Goal: Information Seeking & Learning: Learn about a topic

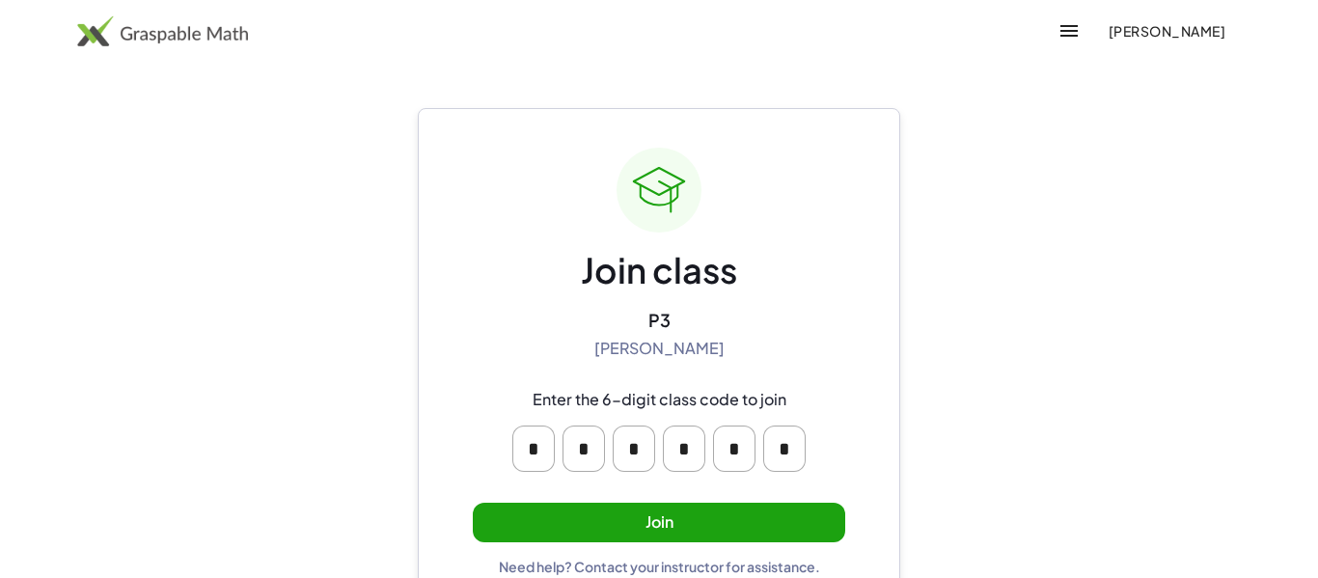
click at [525, 515] on button "Join" at bounding box center [659, 523] width 372 height 40
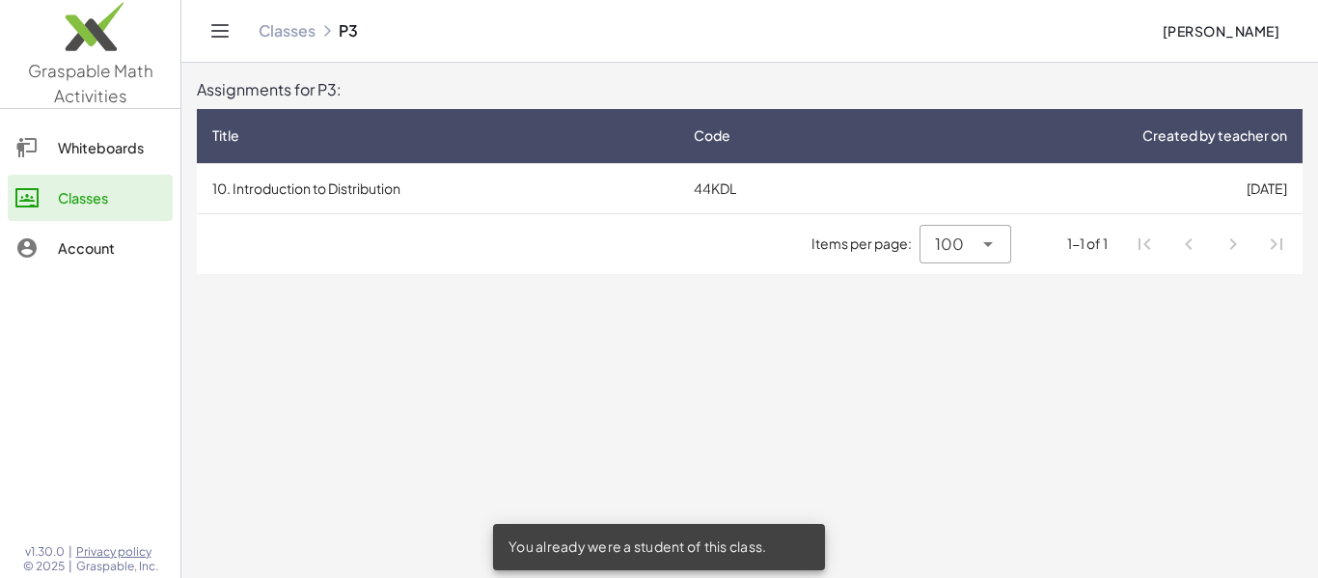
click at [131, 162] on link "Whiteboards" at bounding box center [90, 147] width 165 height 46
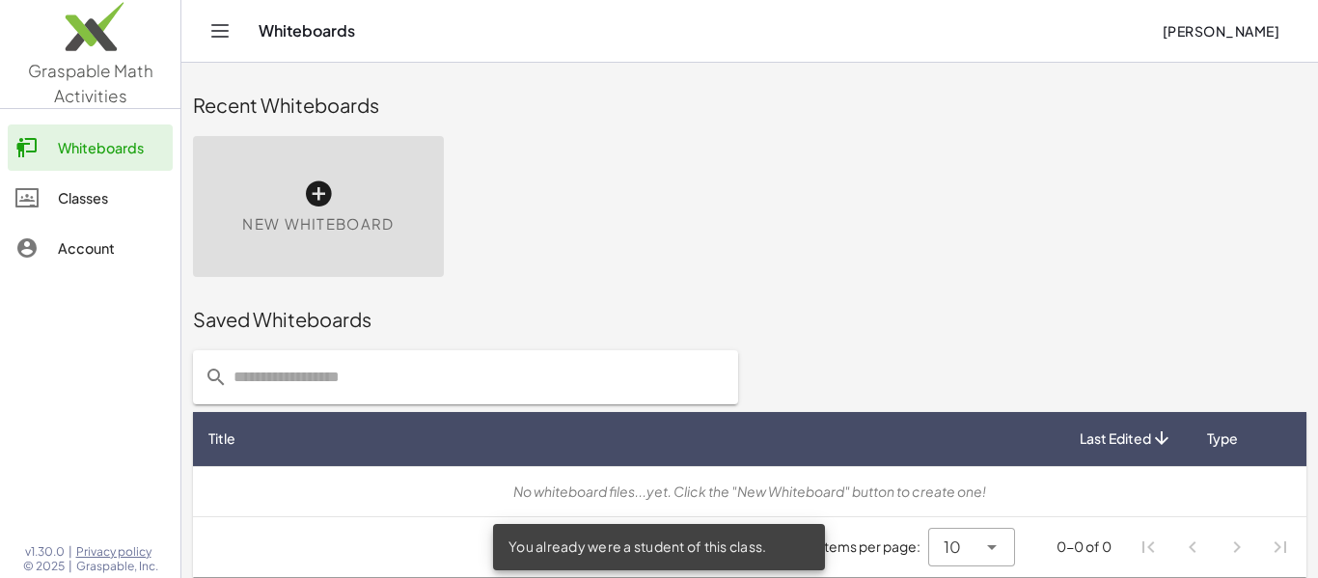
click at [137, 203] on div "Classes" at bounding box center [111, 197] width 107 height 23
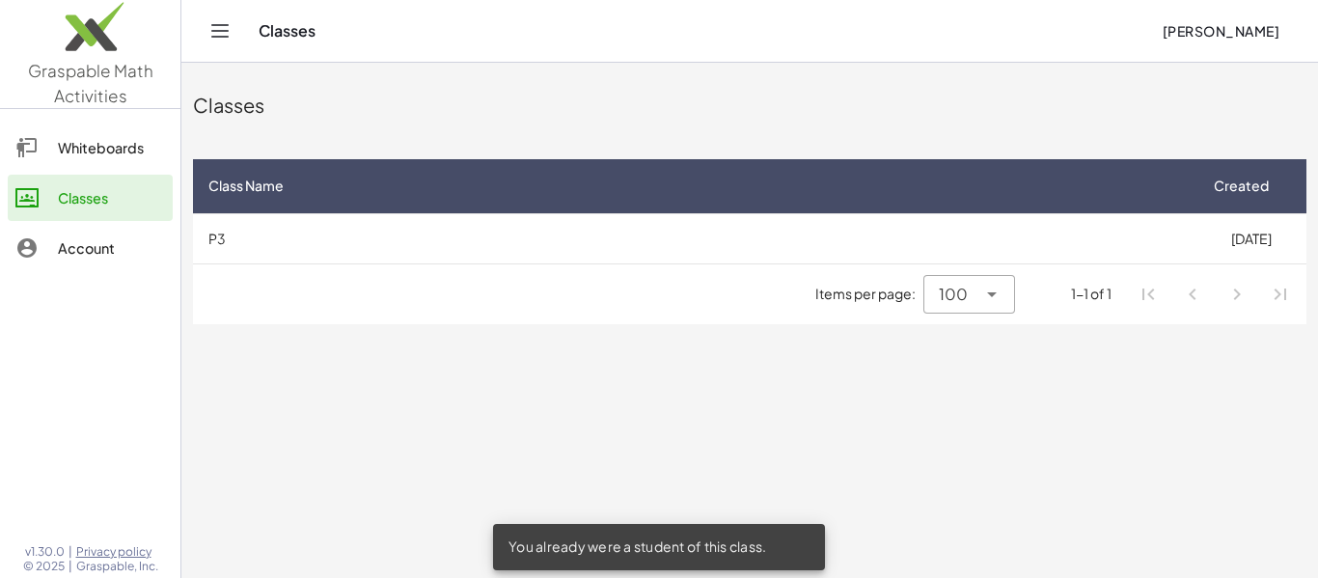
click at [431, 303] on div "Items per page: 100 *** 1-1 of 1" at bounding box center [749, 294] width 1113 height 60
click at [427, 354] on main "Classes Class Name Created P3 [DATE] Items per page: 100 *** 1-1 of 1" at bounding box center [749, 289] width 1136 height 578
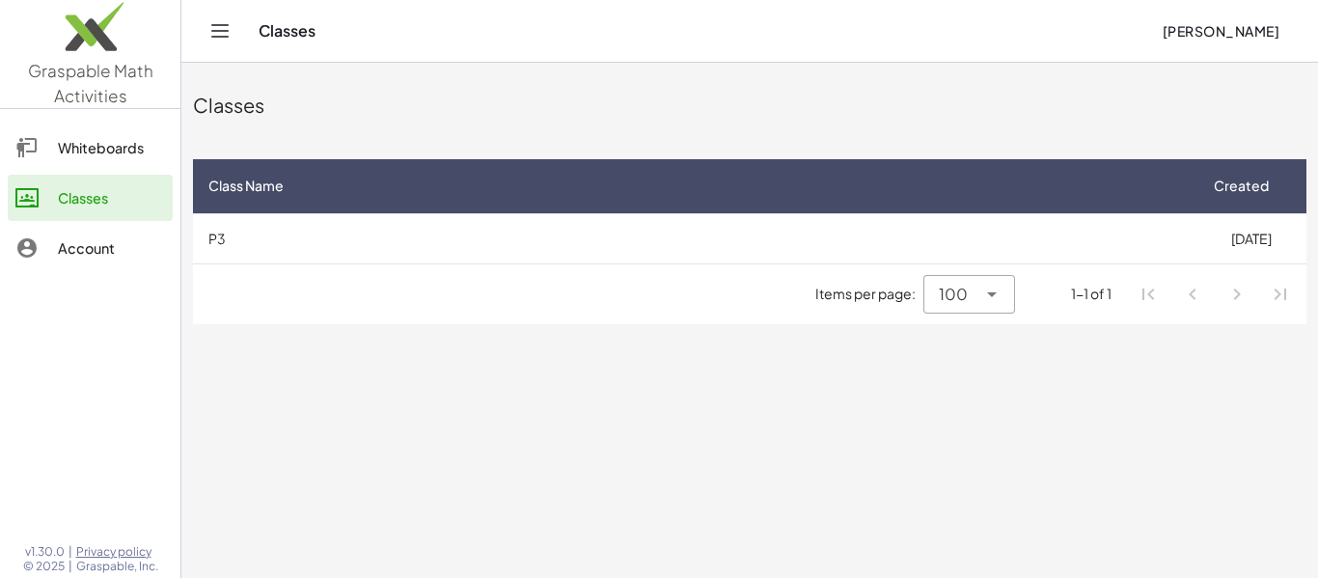
click at [295, 39] on div "Classes" at bounding box center [702, 30] width 887 height 19
click at [231, 29] on icon "Toggle navigation" at bounding box center [219, 30] width 23 height 23
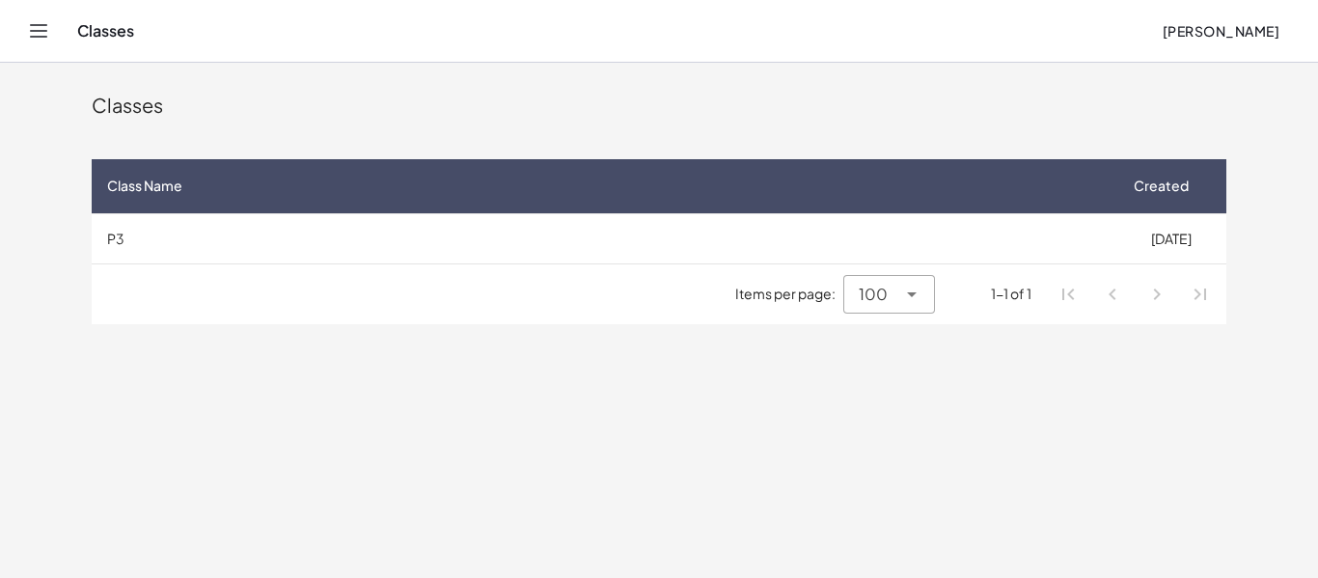
click at [40, 29] on icon "Toggle navigation" at bounding box center [38, 30] width 23 height 23
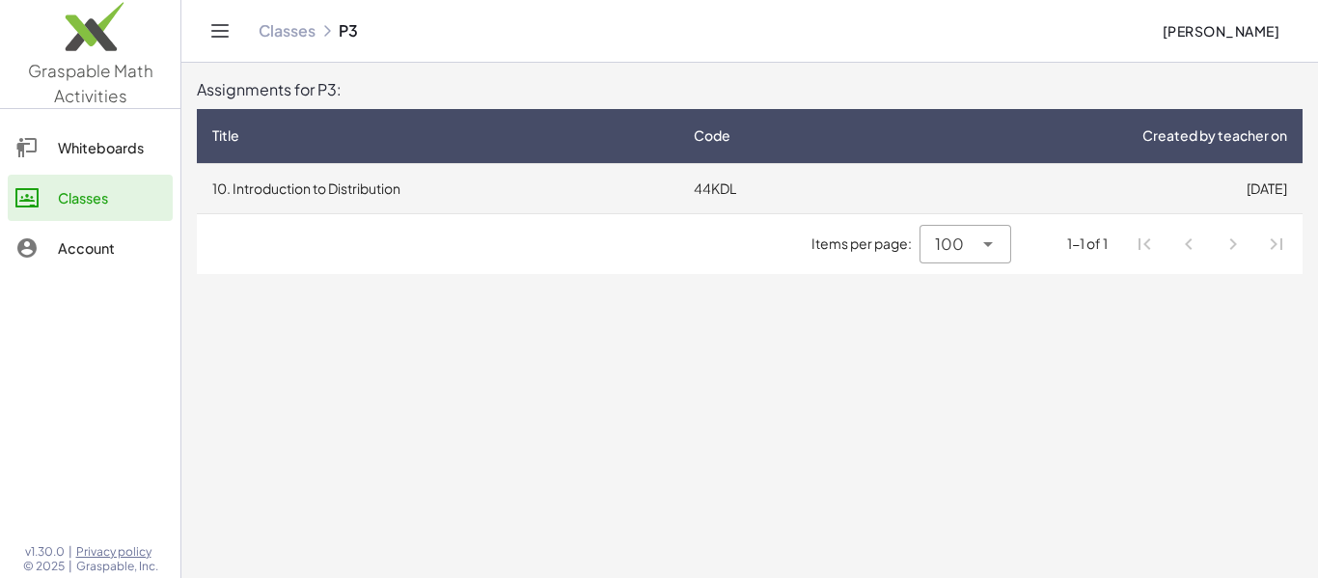
click at [493, 191] on td "10. Introduction to Distribution" at bounding box center [437, 188] width 481 height 50
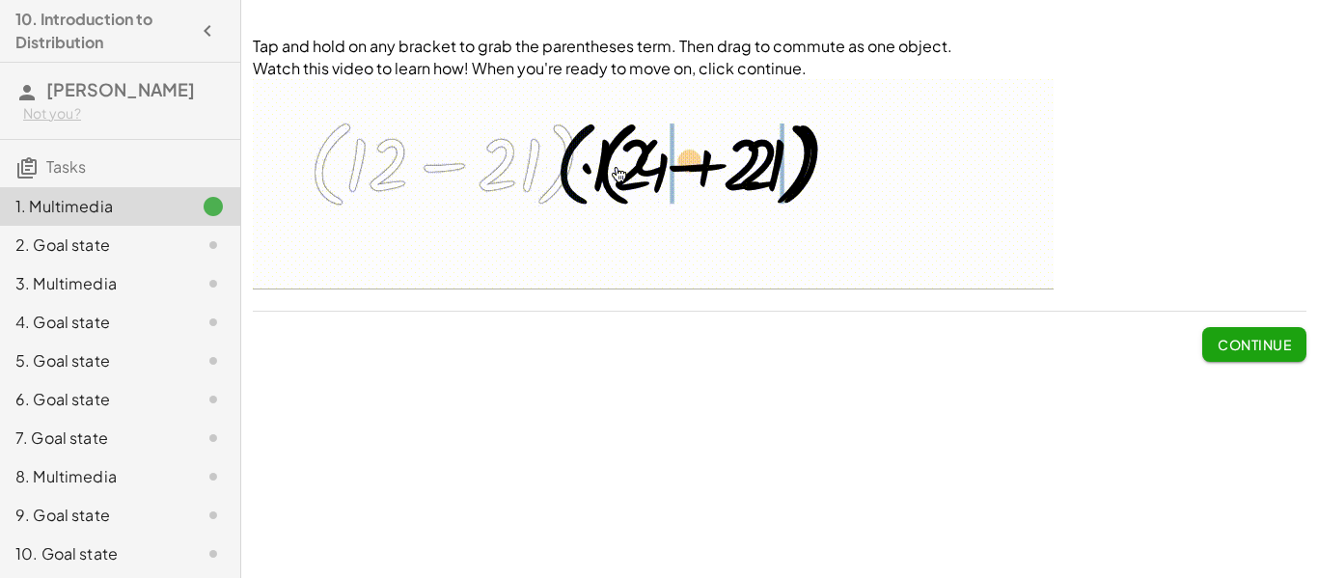
click at [1253, 336] on span "Continue" at bounding box center [1253, 344] width 73 height 17
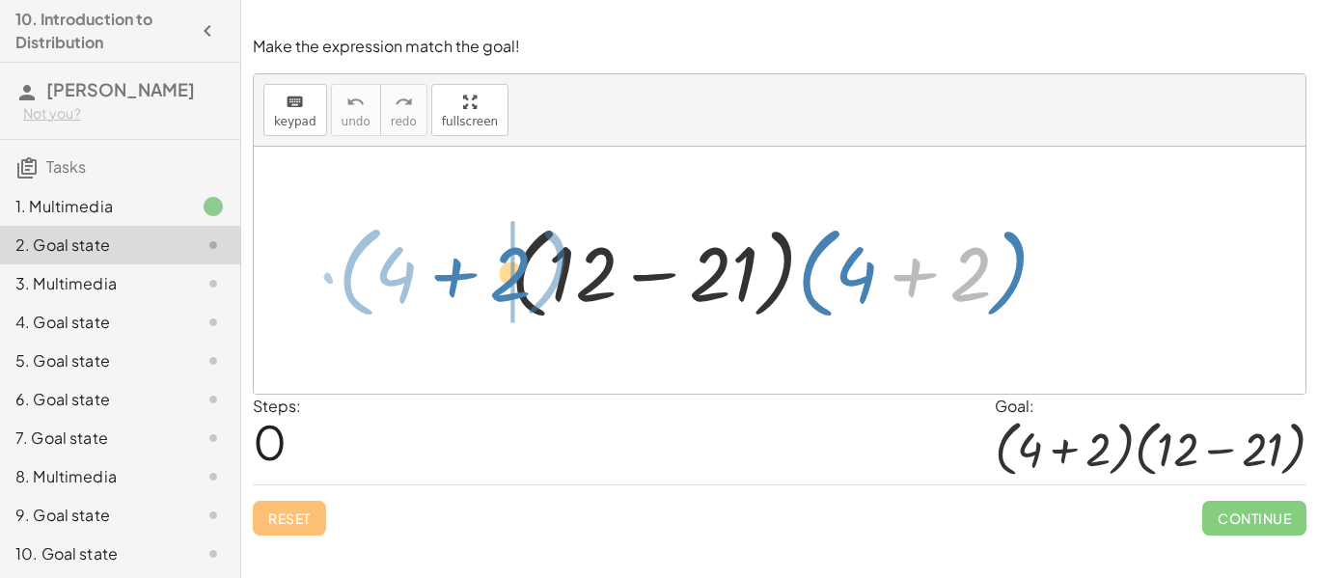
drag, startPoint x: 909, startPoint y: 284, endPoint x: 445, endPoint y: 282, distance: 464.0
click at [445, 282] on div "+ 2 · ( + 4 ) · ( + 12 − 21 ) · ( + 4 + 2 )" at bounding box center [779, 270] width 1051 height 247
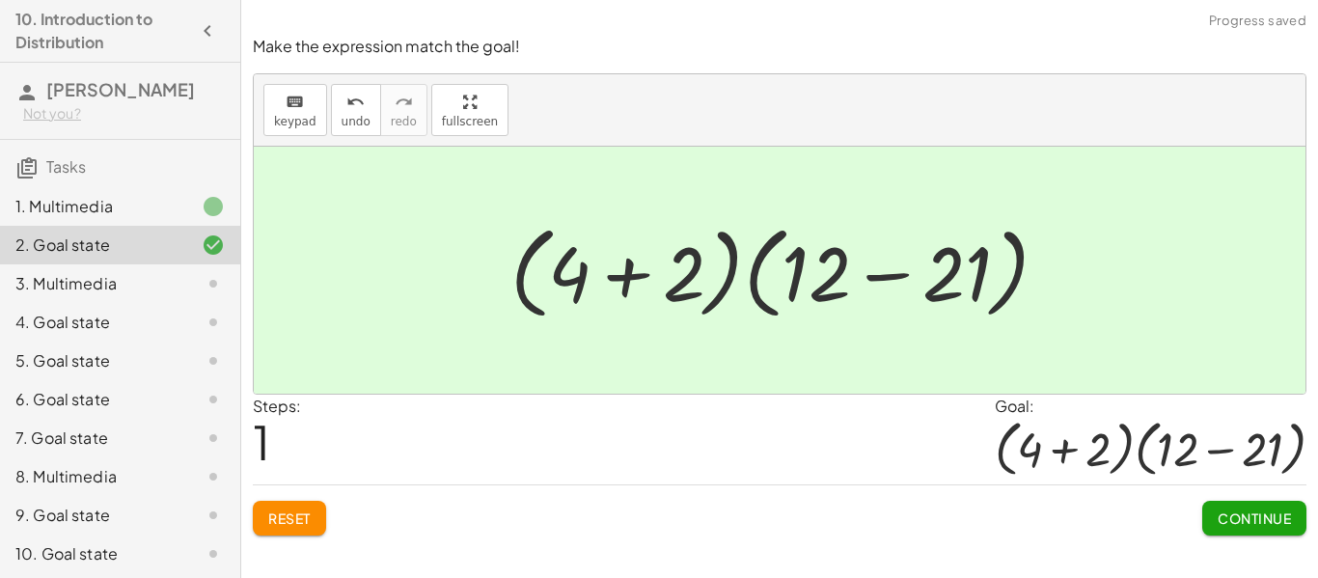
click at [1217, 524] on span "Continue" at bounding box center [1253, 517] width 73 height 17
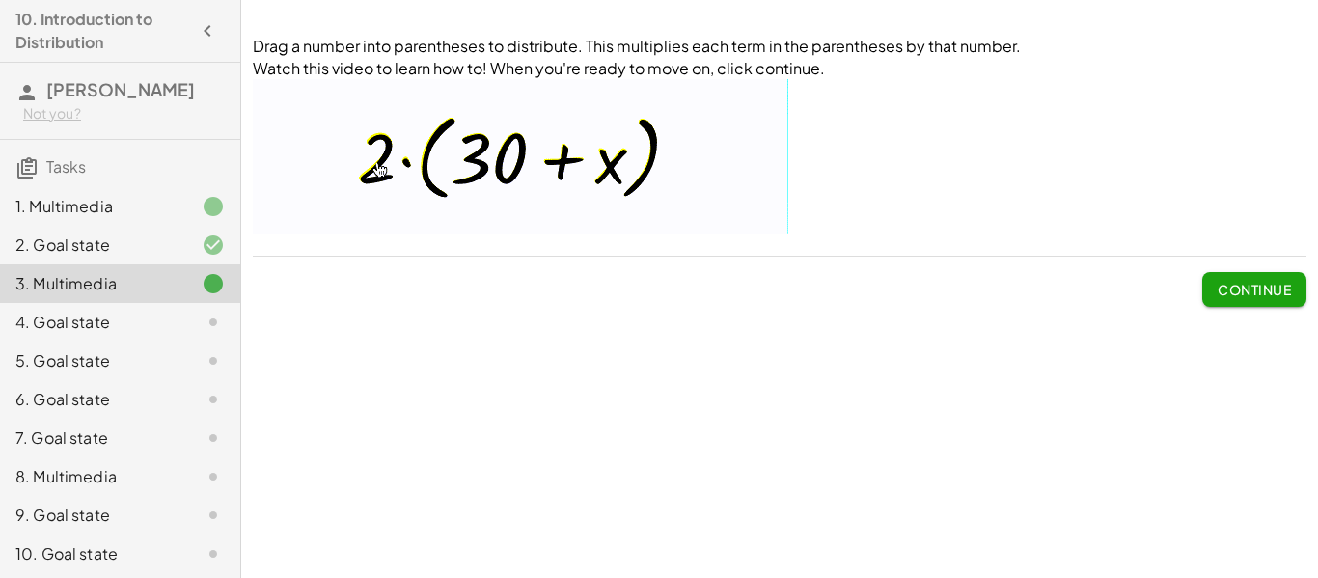
click at [1252, 287] on span "Continue" at bounding box center [1253, 289] width 73 height 17
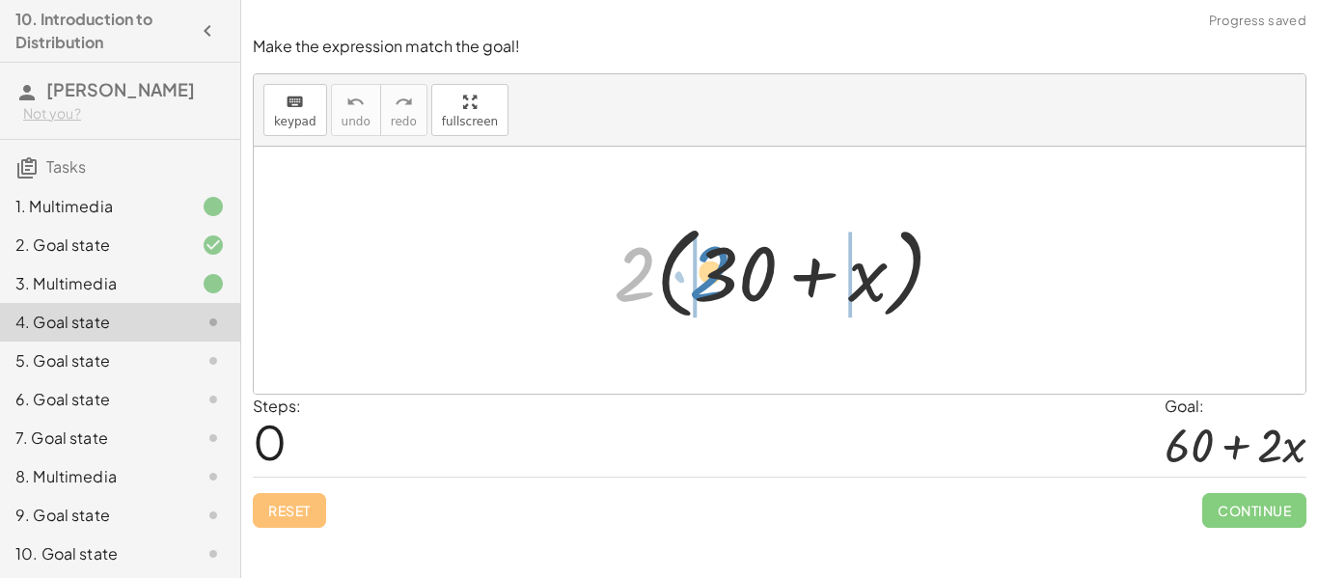
drag, startPoint x: 628, startPoint y: 273, endPoint x: 696, endPoint y: 268, distance: 68.7
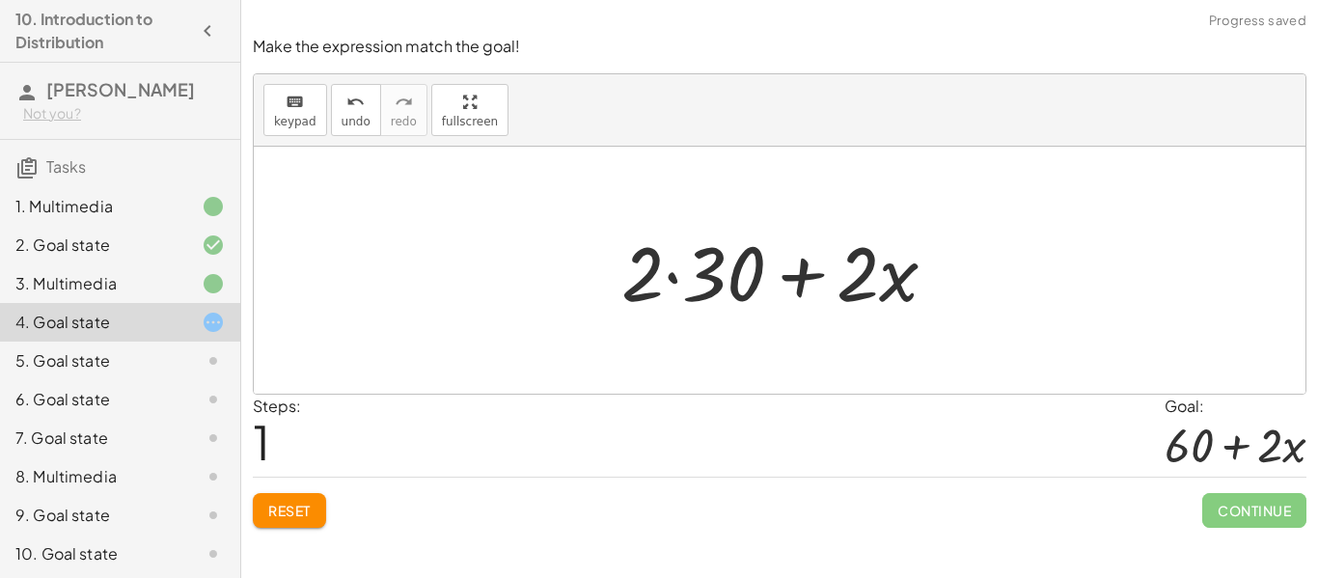
click at [673, 273] on div at bounding box center [787, 270] width 350 height 99
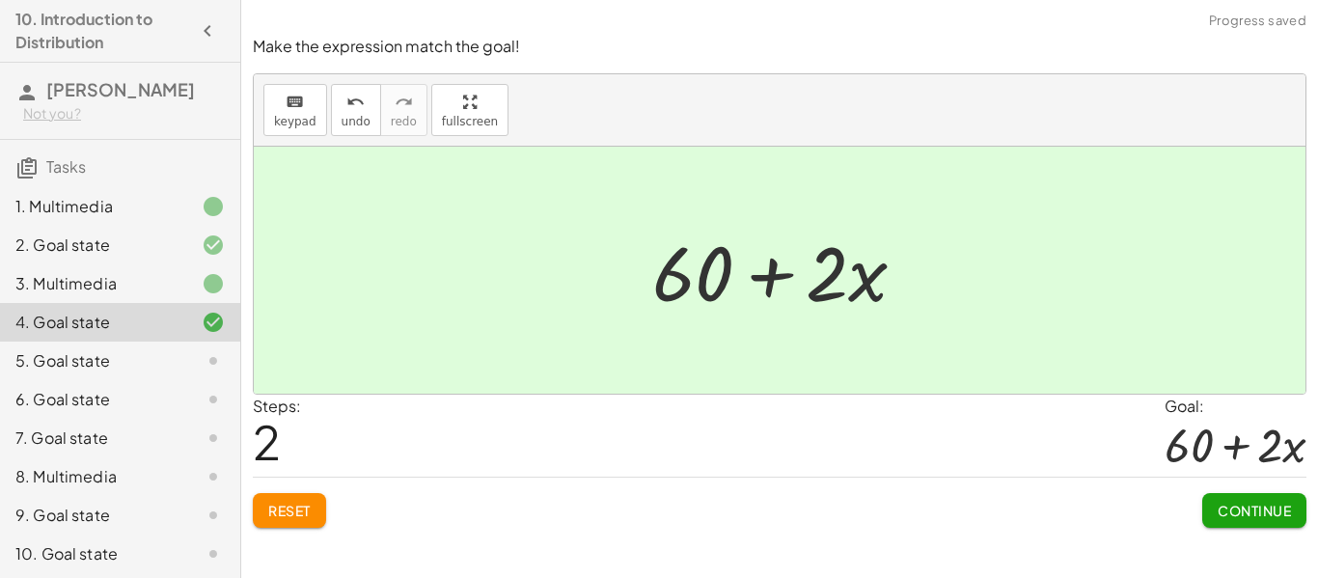
click at [1213, 502] on button "Continue" at bounding box center [1254, 510] width 104 height 35
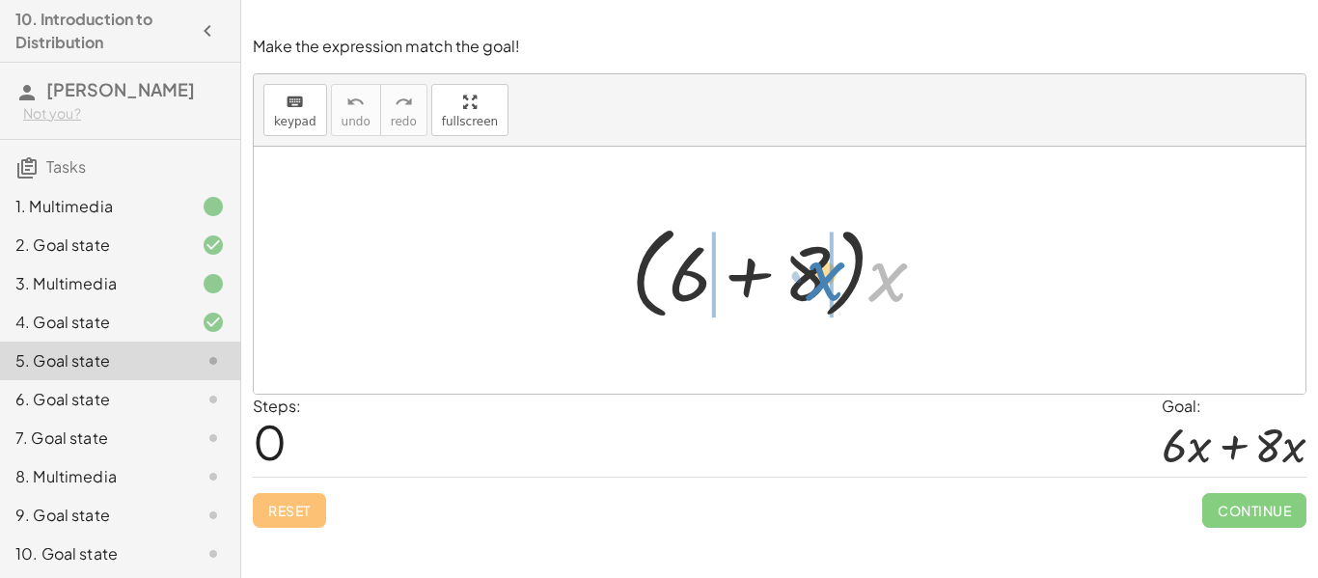
drag, startPoint x: 893, startPoint y: 281, endPoint x: 831, endPoint y: 280, distance: 62.7
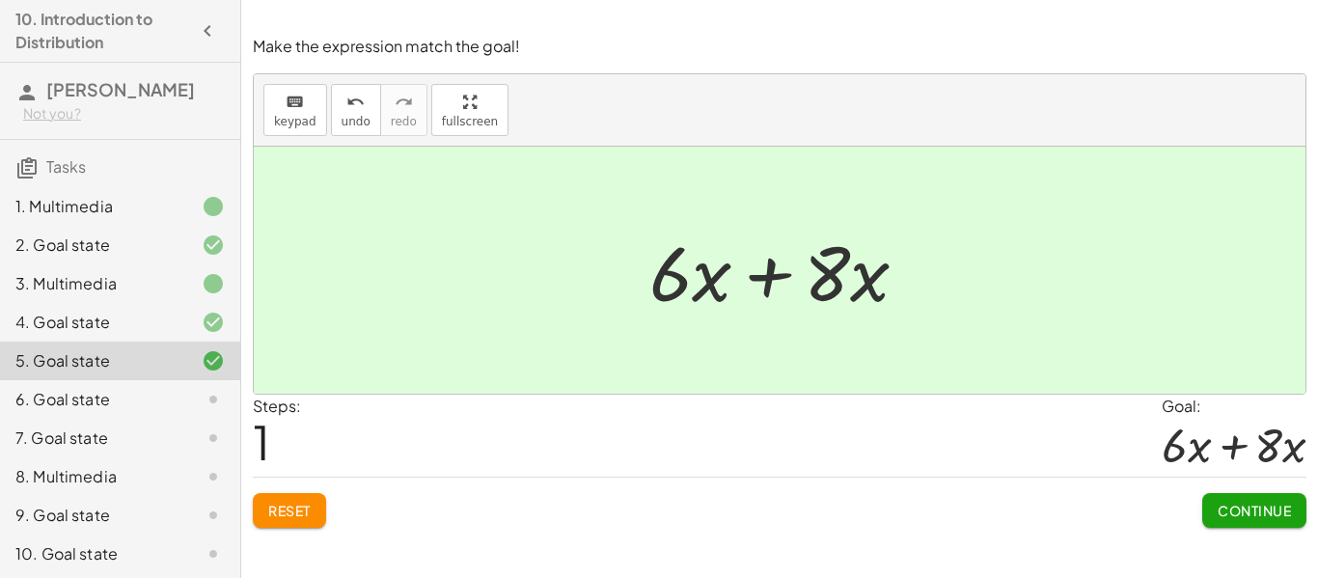
click at [1229, 508] on span "Continue" at bounding box center [1253, 510] width 73 height 17
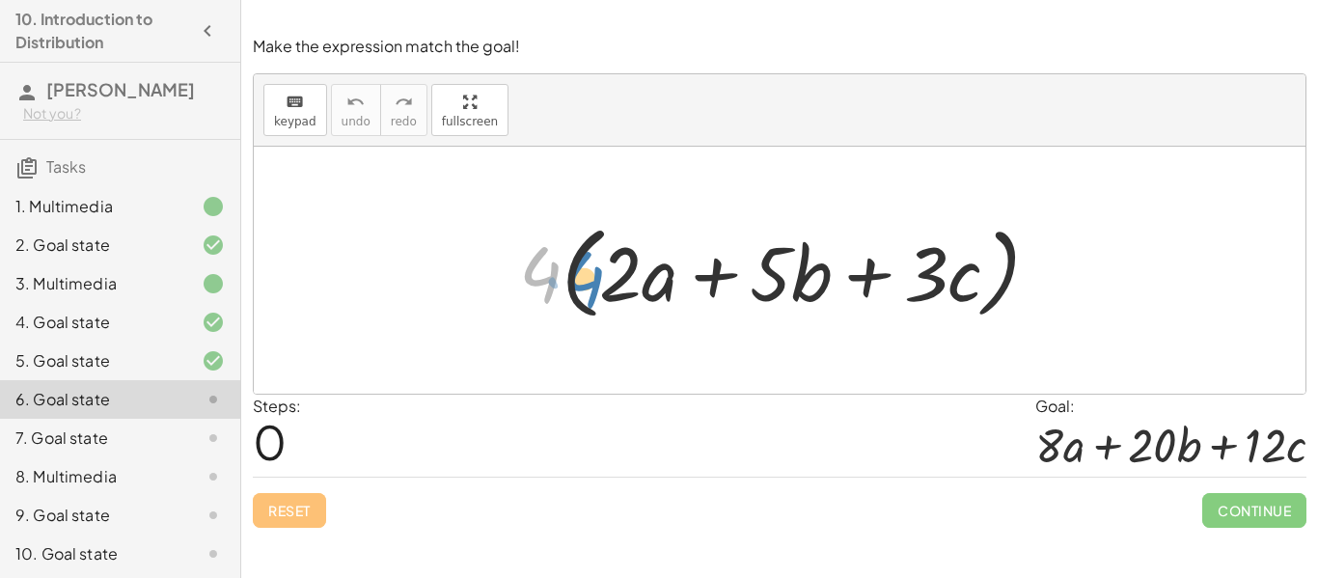
drag, startPoint x: 545, startPoint y: 277, endPoint x: 591, endPoint y: 280, distance: 46.4
click at [591, 280] on div at bounding box center [786, 270] width 555 height 111
drag, startPoint x: 542, startPoint y: 277, endPoint x: 620, endPoint y: 272, distance: 78.3
click at [620, 272] on div at bounding box center [786, 270] width 555 height 111
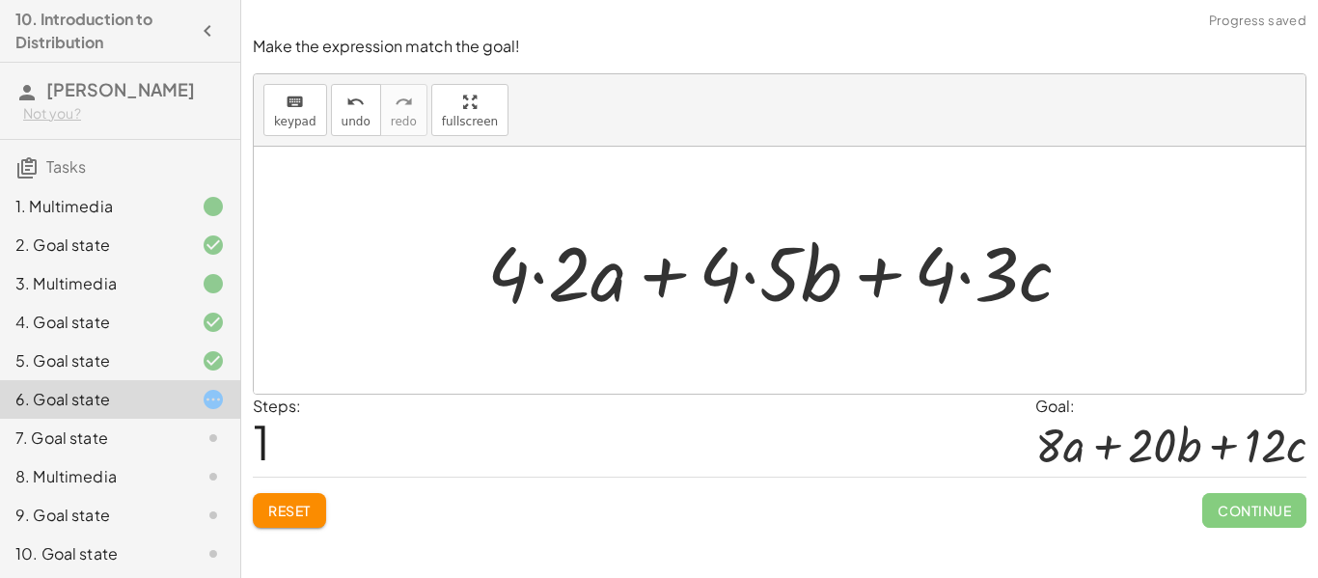
click at [560, 266] on div at bounding box center [787, 270] width 618 height 99
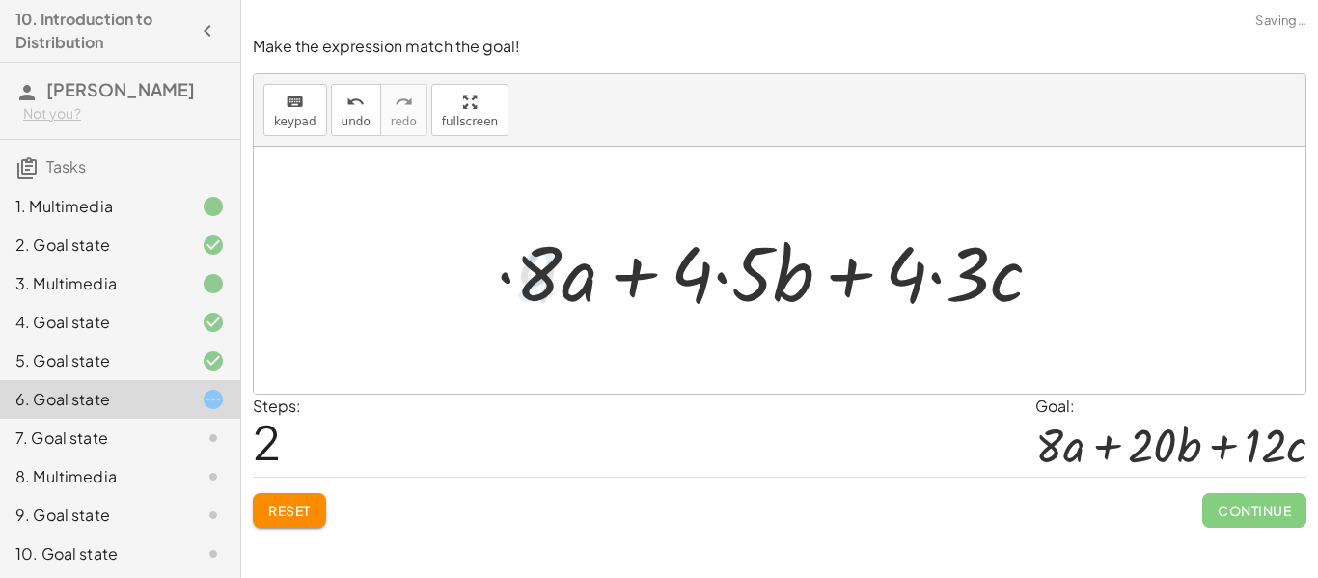
click at [686, 269] on div at bounding box center [785, 270] width 561 height 99
click at [750, 269] on div at bounding box center [785, 270] width 561 height 99
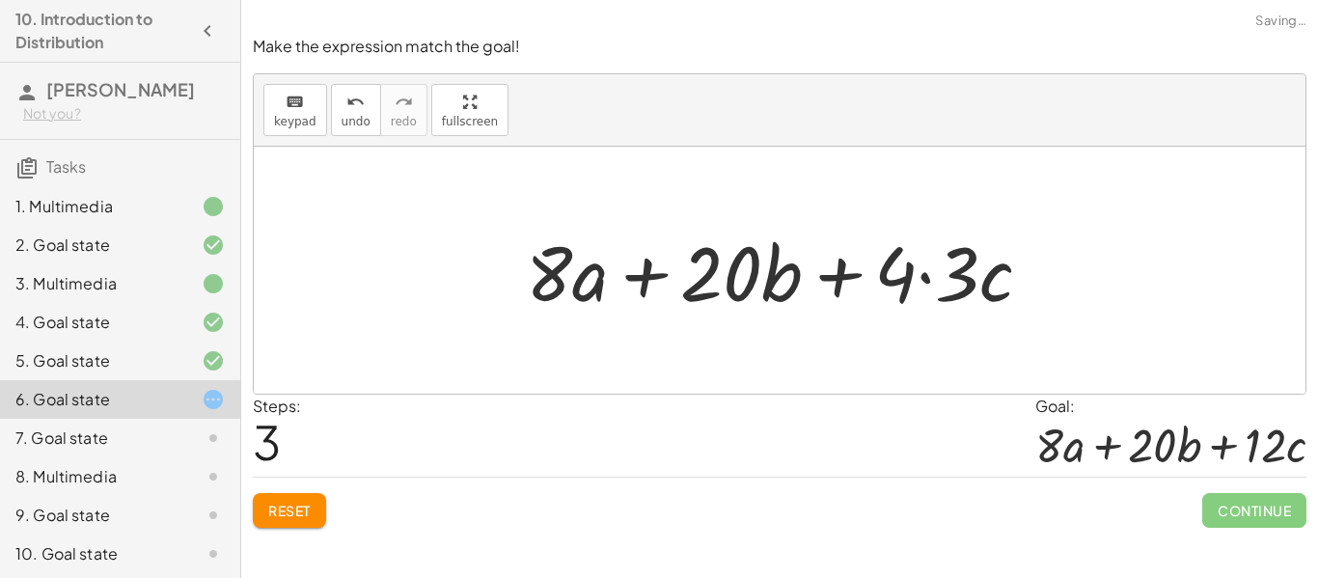
click at [915, 265] on div at bounding box center [786, 270] width 540 height 99
click at [927, 283] on div at bounding box center [786, 270] width 540 height 99
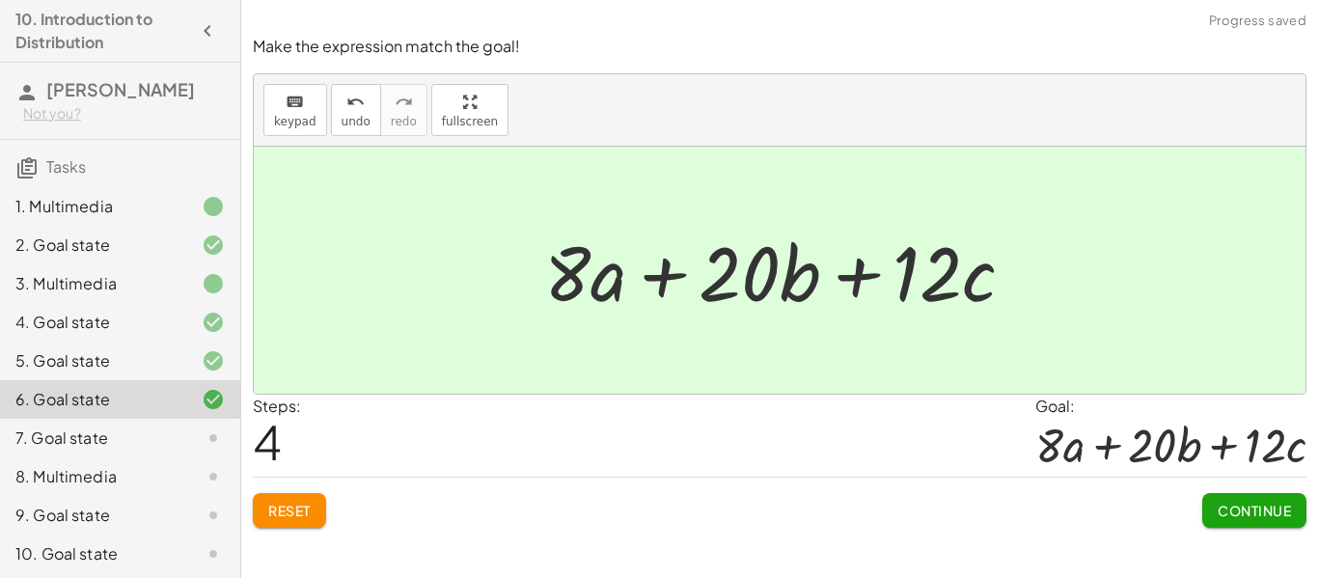
click at [1241, 497] on button "Continue" at bounding box center [1254, 510] width 104 height 35
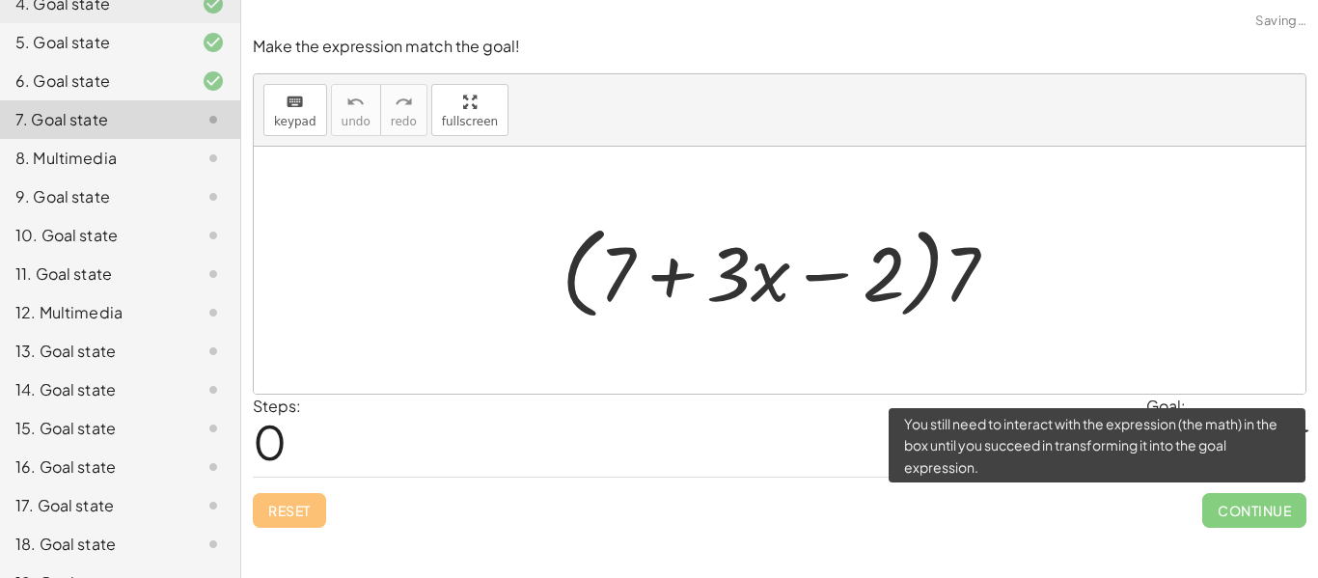
scroll to position [466, 0]
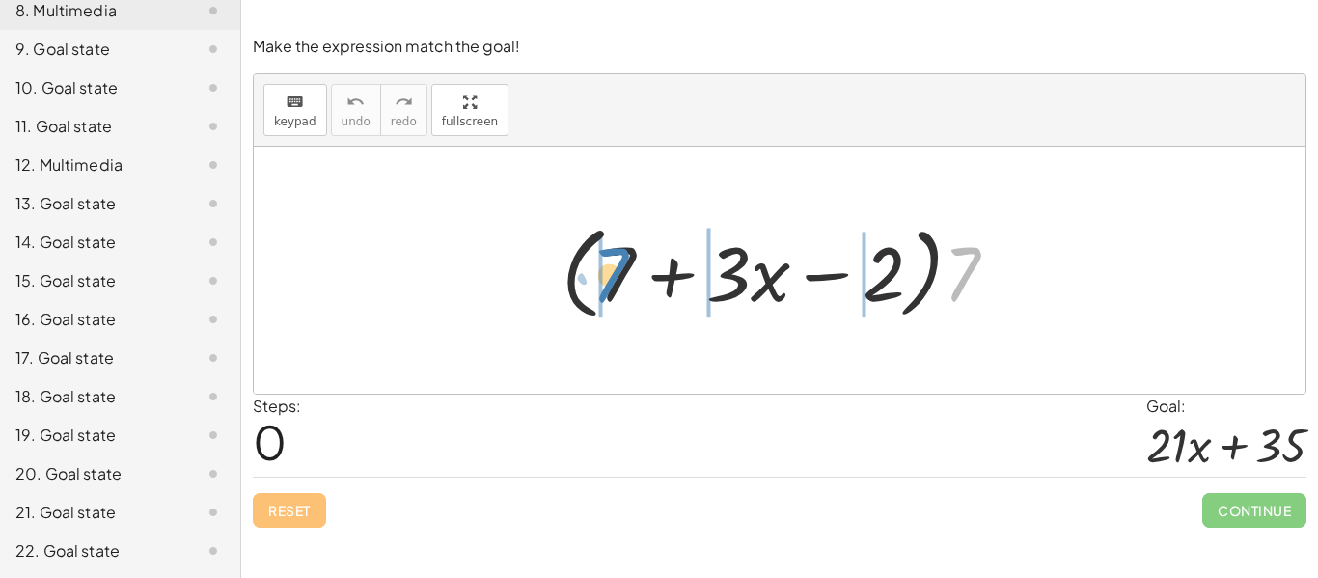
drag, startPoint x: 962, startPoint y: 284, endPoint x: 611, endPoint y: 285, distance: 351.1
click at [611, 285] on div at bounding box center [787, 270] width 471 height 111
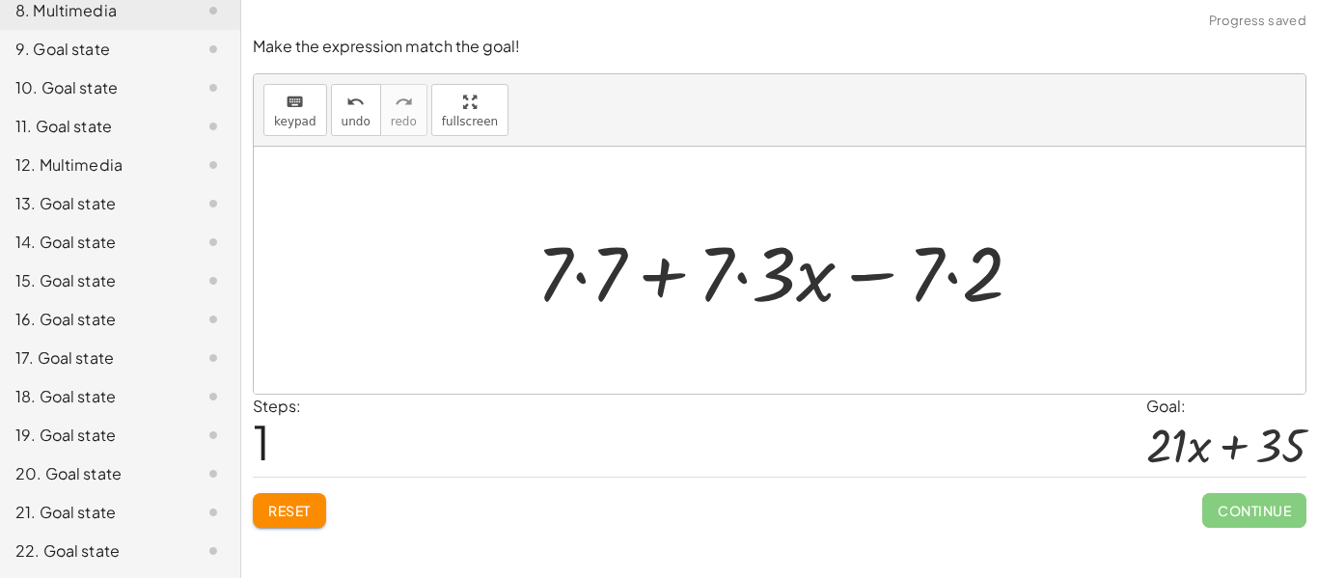
click at [634, 264] on div at bounding box center [787, 270] width 521 height 99
click at [756, 276] on div at bounding box center [787, 270] width 521 height 99
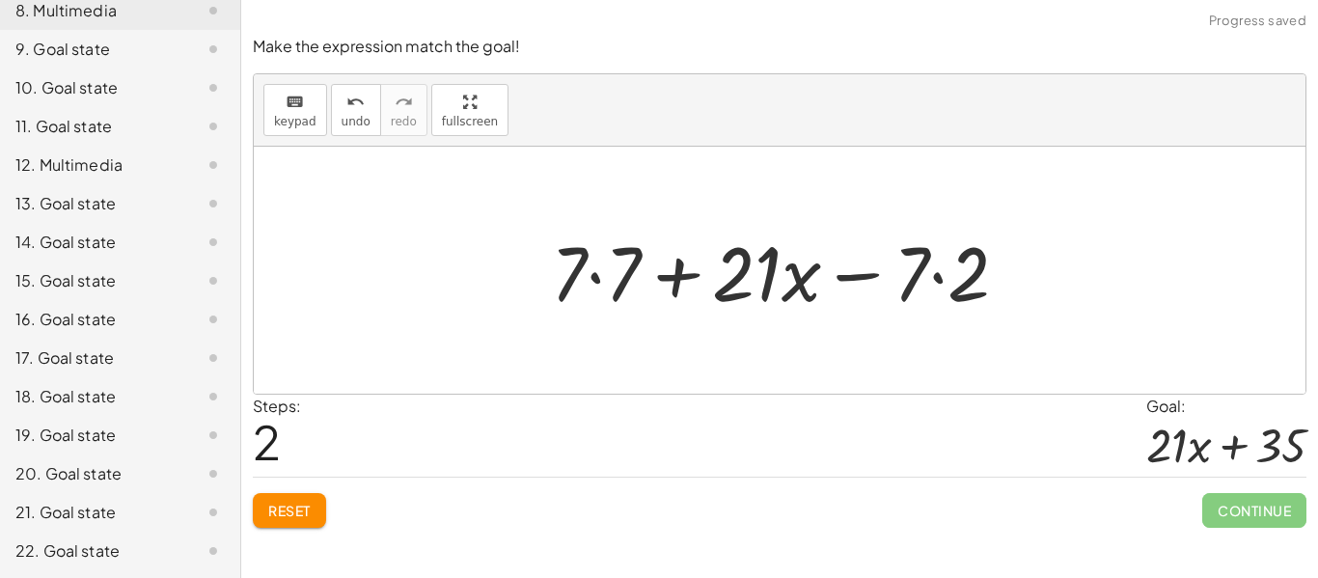
click at [594, 277] on div at bounding box center [787, 270] width 492 height 99
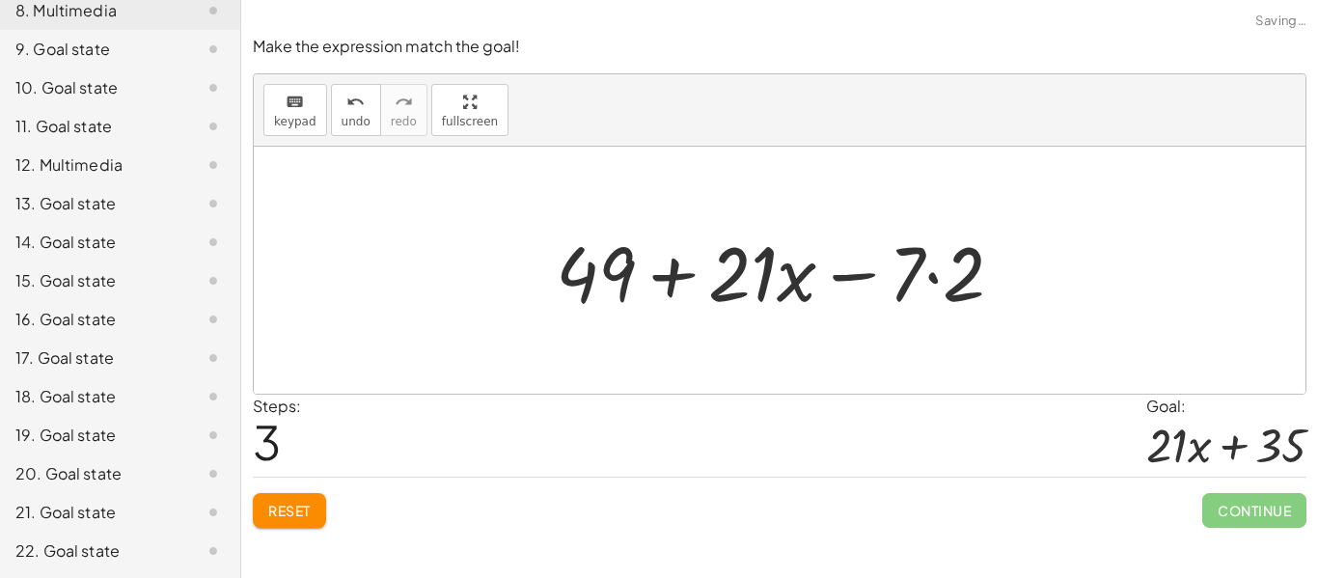
click at [932, 269] on div at bounding box center [787, 270] width 482 height 99
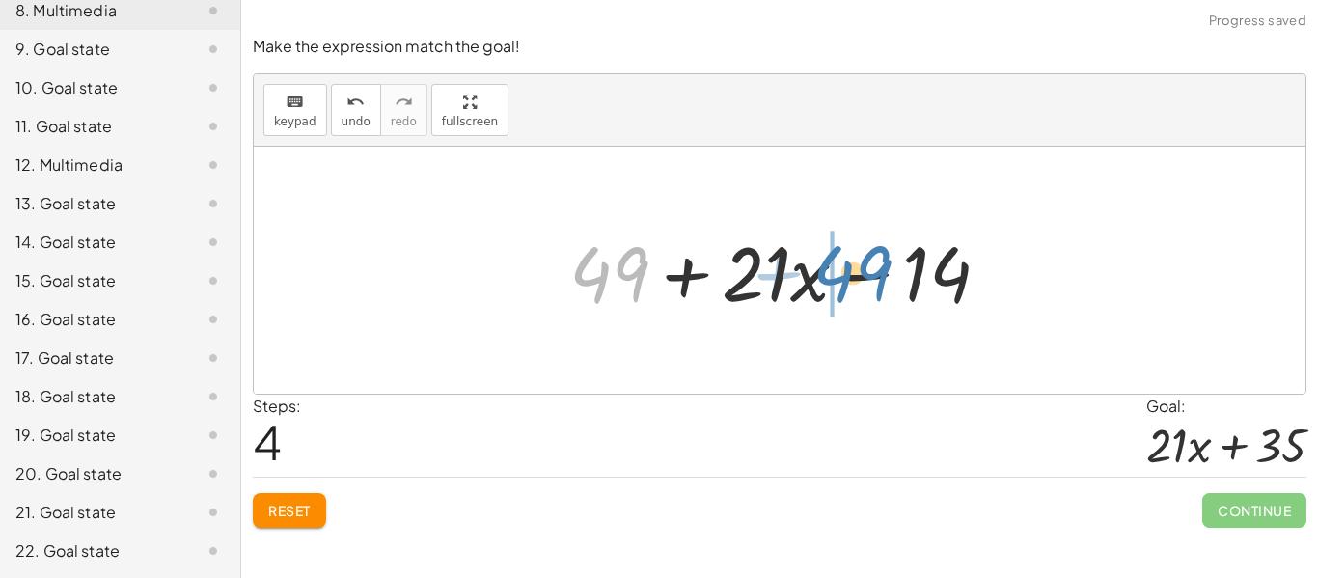
drag, startPoint x: 631, startPoint y: 270, endPoint x: 873, endPoint y: 268, distance: 242.1
click at [873, 268] on div at bounding box center [787, 270] width 455 height 99
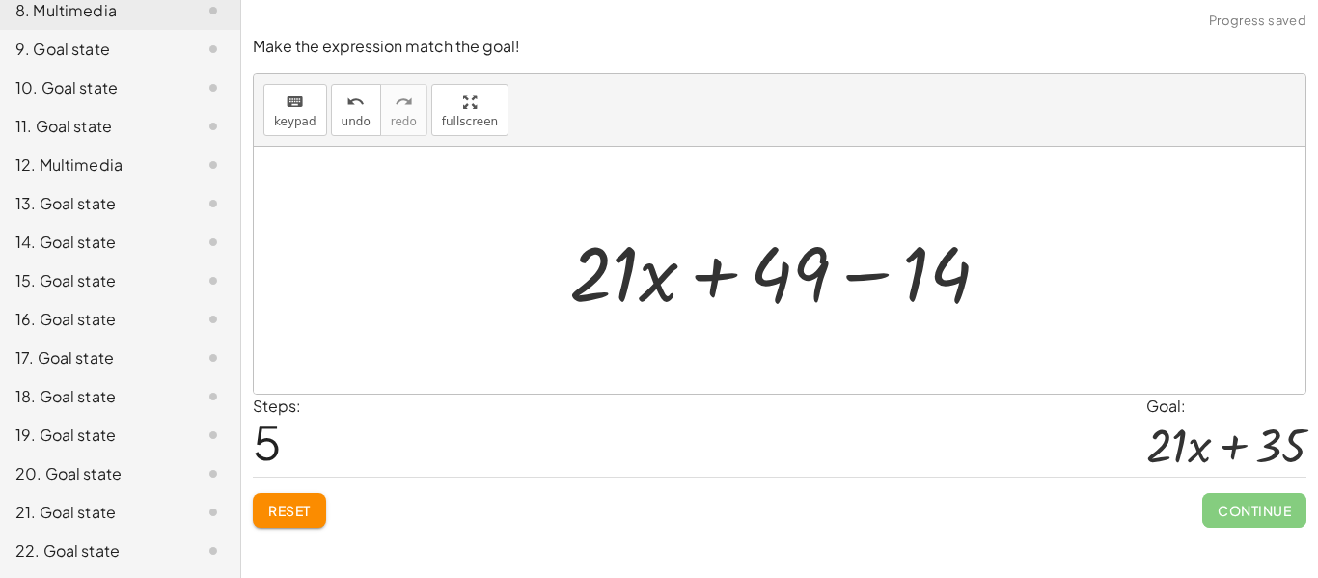
click at [871, 271] on div at bounding box center [787, 270] width 455 height 99
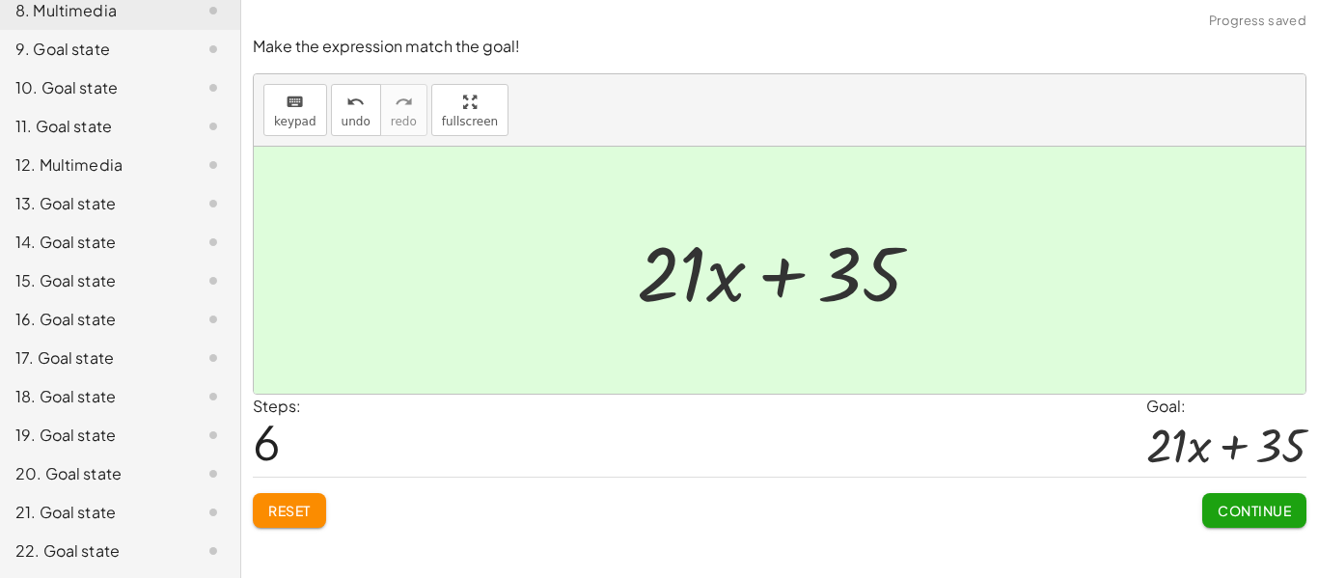
click at [1267, 484] on div "Continue" at bounding box center [1254, 503] width 104 height 50
click at [1266, 493] on button "Continue" at bounding box center [1254, 510] width 104 height 35
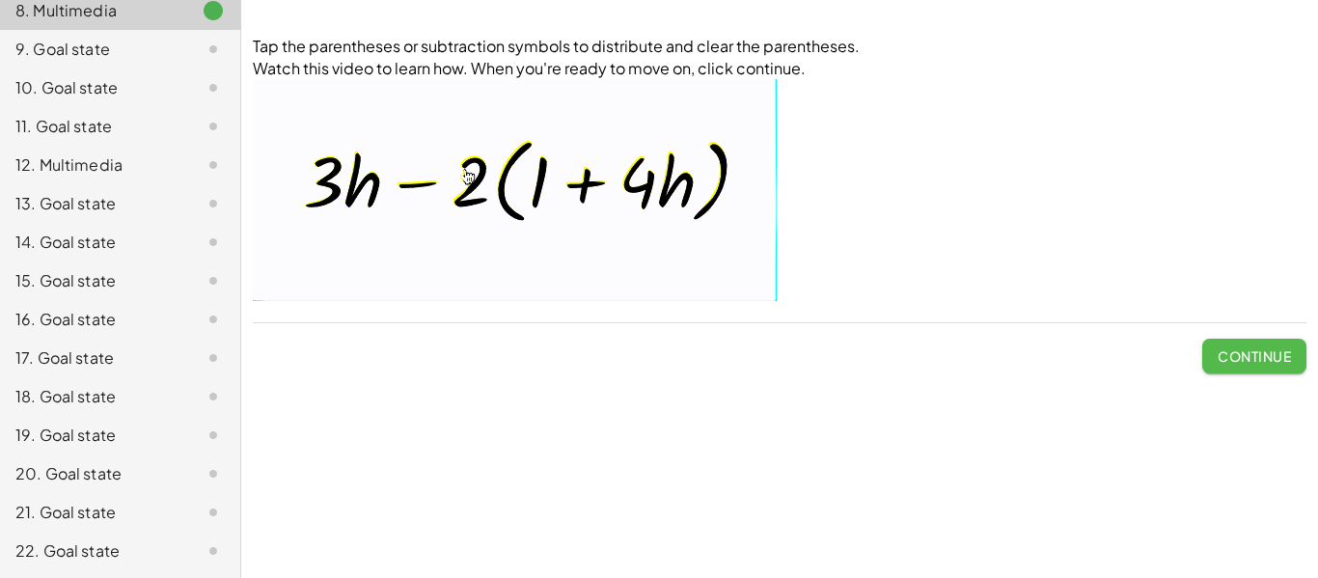
click at [1275, 352] on span "Continue" at bounding box center [1253, 355] width 73 height 17
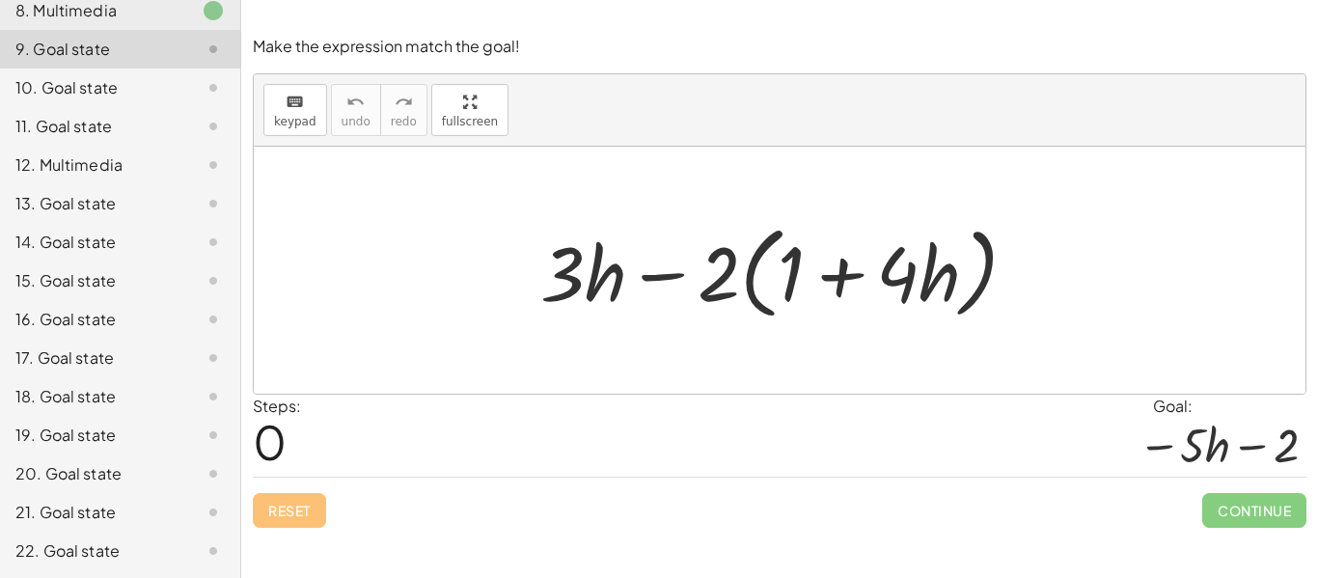
click at [756, 283] on div at bounding box center [787, 270] width 512 height 111
click at [752, 281] on div at bounding box center [787, 270] width 512 height 111
drag, startPoint x: 721, startPoint y: 282, endPoint x: 784, endPoint y: 285, distance: 63.7
click at [784, 285] on div at bounding box center [787, 270] width 512 height 111
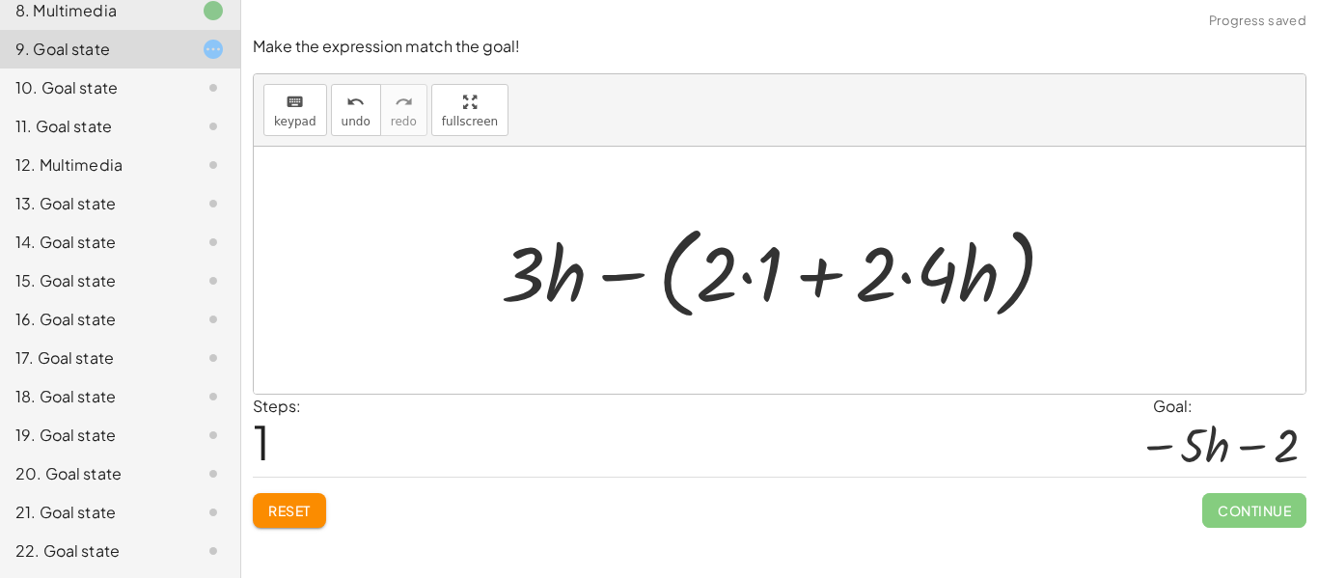
click at [751, 275] on div at bounding box center [786, 270] width 590 height 111
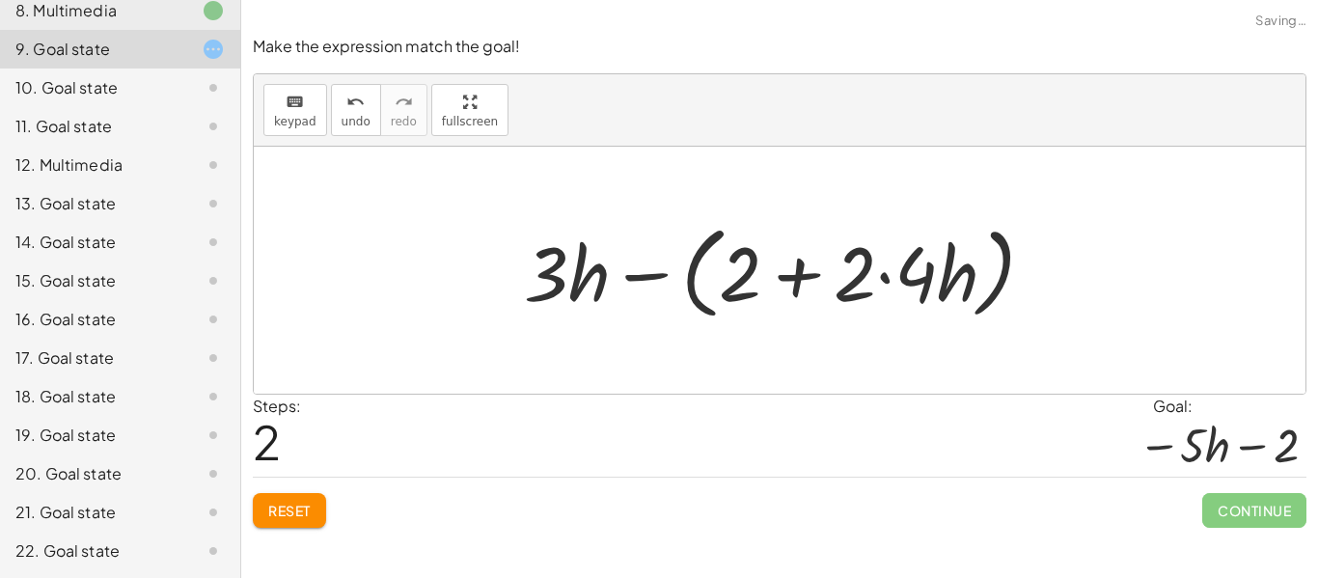
click at [912, 283] on div at bounding box center [787, 270] width 546 height 111
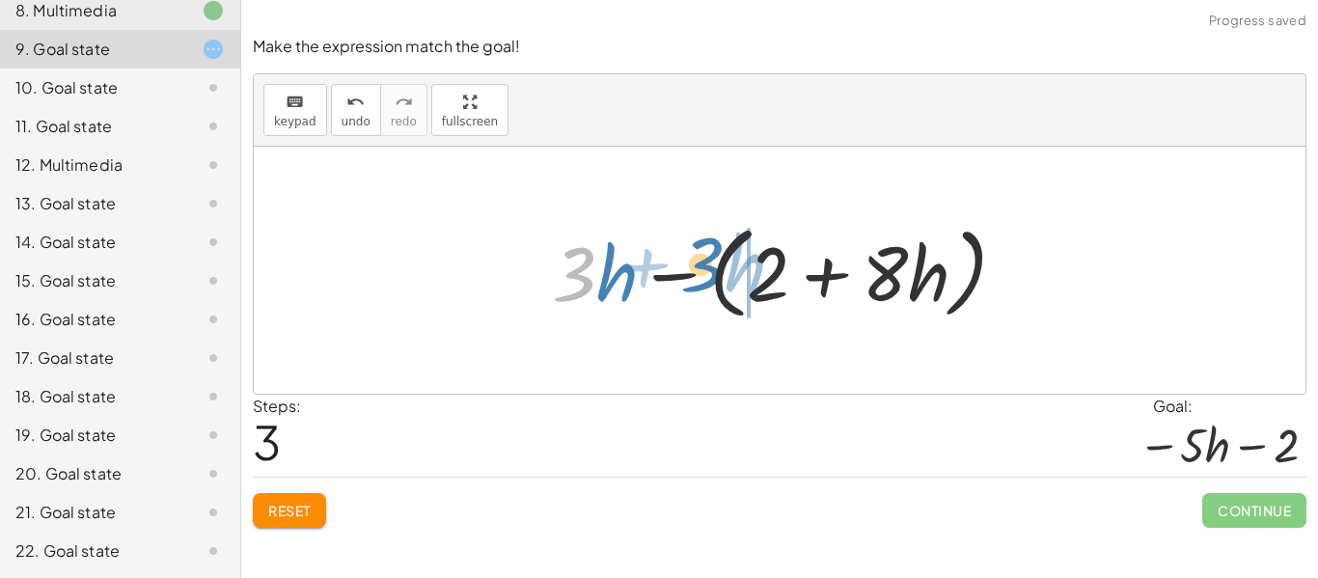
drag, startPoint x: 590, startPoint y: 261, endPoint x: 721, endPoint y: 252, distance: 130.6
click at [721, 252] on div at bounding box center [786, 270] width 489 height 111
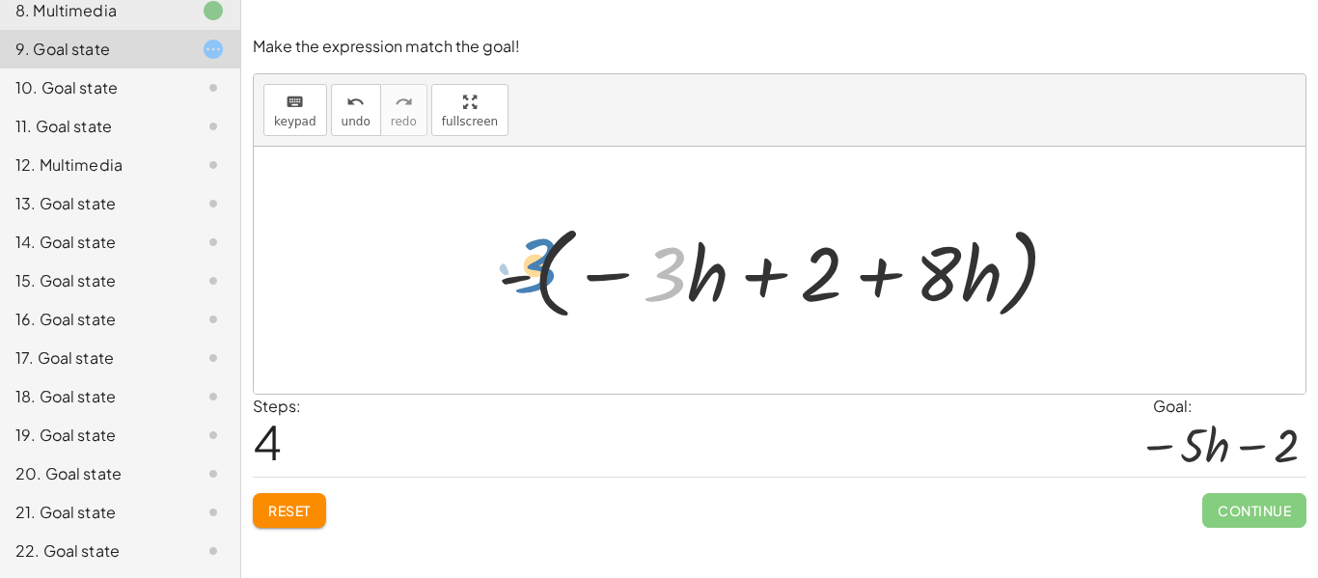
drag, startPoint x: 677, startPoint y: 284, endPoint x: 548, endPoint y: 275, distance: 129.6
click at [548, 275] on div at bounding box center [786, 270] width 596 height 111
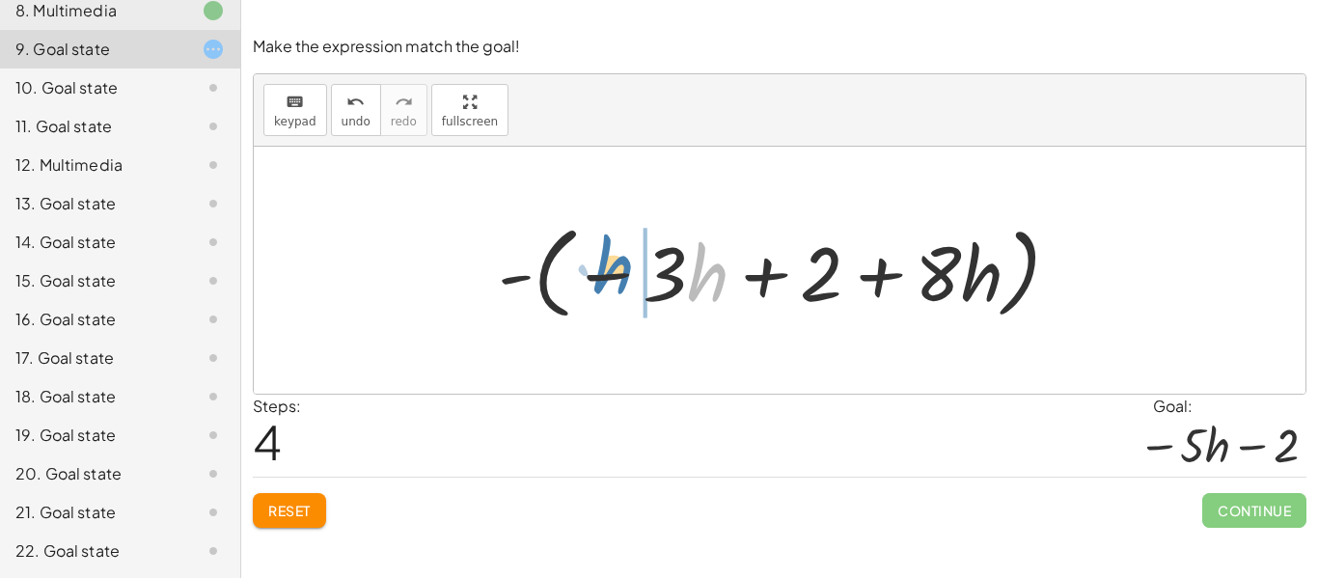
drag, startPoint x: 707, startPoint y: 281, endPoint x: 615, endPoint y: 274, distance: 91.9
click at [615, 274] on div at bounding box center [786, 270] width 596 height 111
drag, startPoint x: 711, startPoint y: 272, endPoint x: 635, endPoint y: 270, distance: 76.2
click at [635, 270] on div at bounding box center [786, 270] width 596 height 111
click at [739, 263] on div at bounding box center [786, 270] width 596 height 111
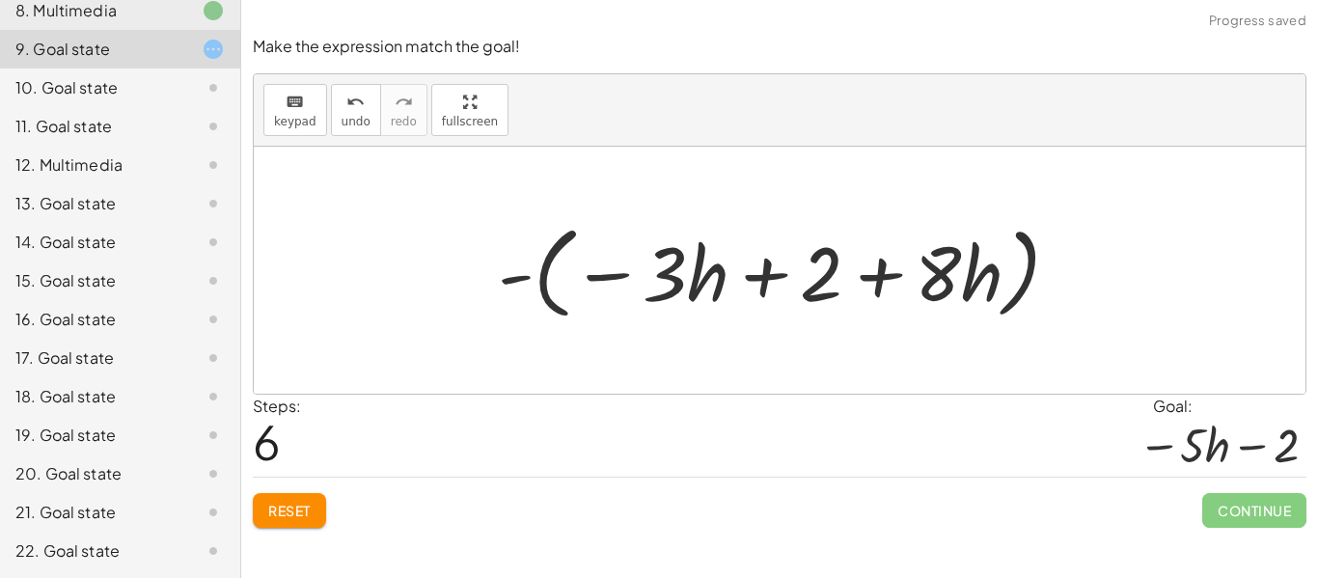
click at [758, 274] on div at bounding box center [786, 270] width 596 height 111
click at [768, 276] on div at bounding box center [786, 270] width 596 height 111
drag, startPoint x: 936, startPoint y: 269, endPoint x: 806, endPoint y: 267, distance: 129.3
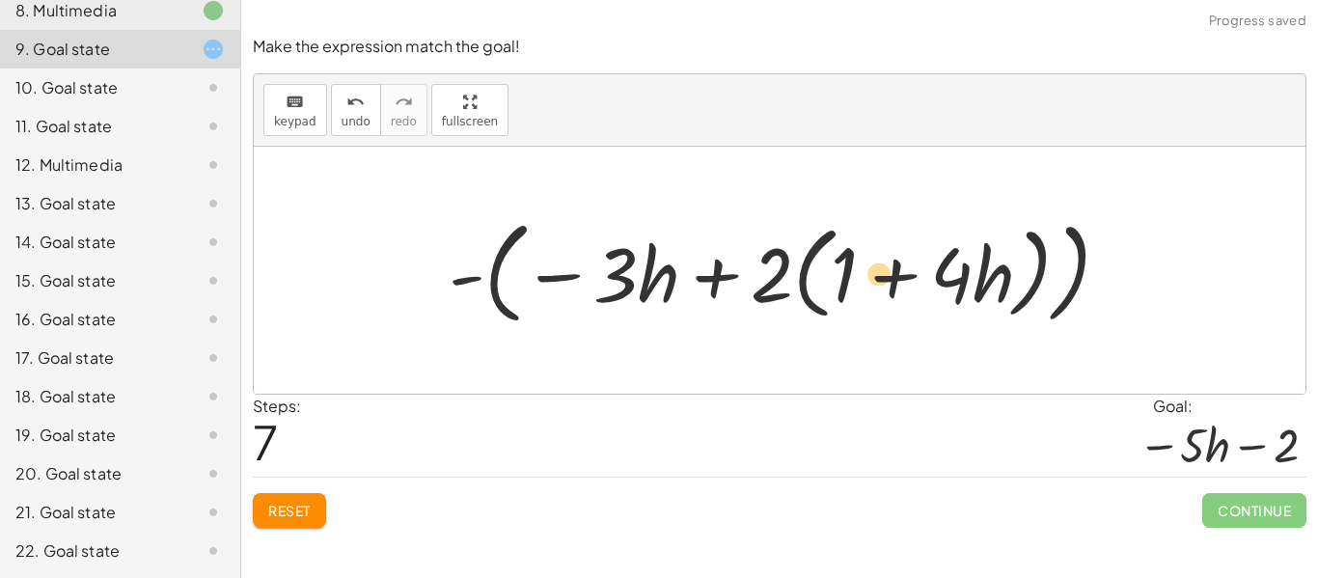
drag, startPoint x: 989, startPoint y: 278, endPoint x: 876, endPoint y: 278, distance: 112.9
click at [876, 278] on div at bounding box center [787, 270] width 696 height 123
click at [341, 107] on div "undo" at bounding box center [355, 101] width 29 height 23
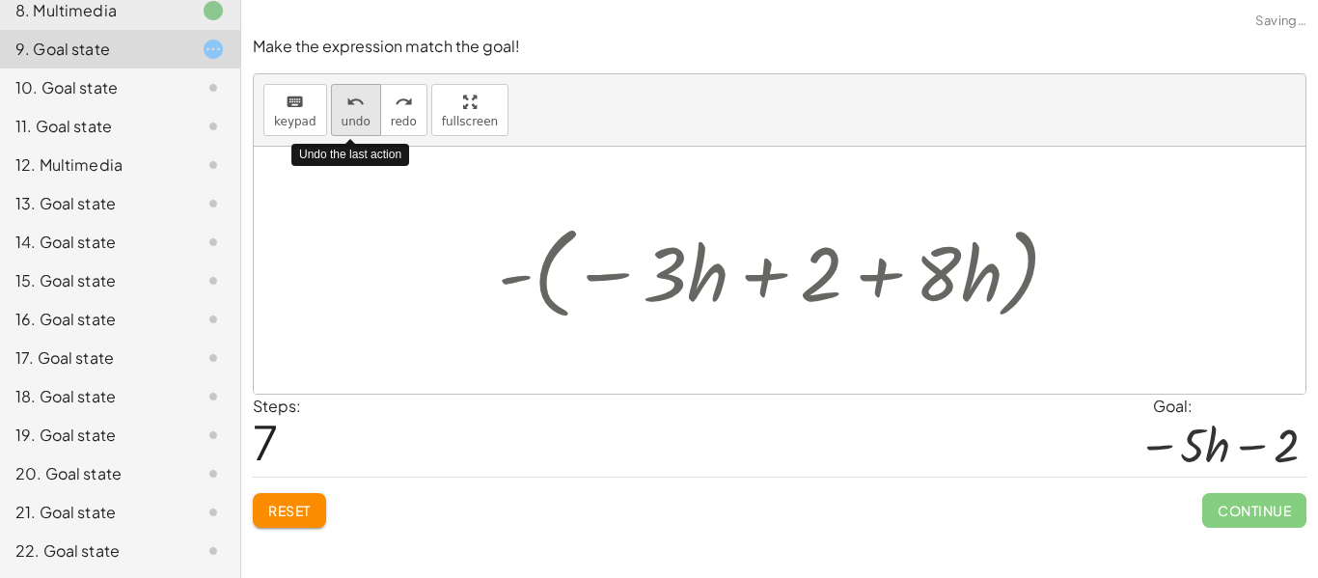
click at [341, 107] on div "undo" at bounding box center [355, 101] width 29 height 23
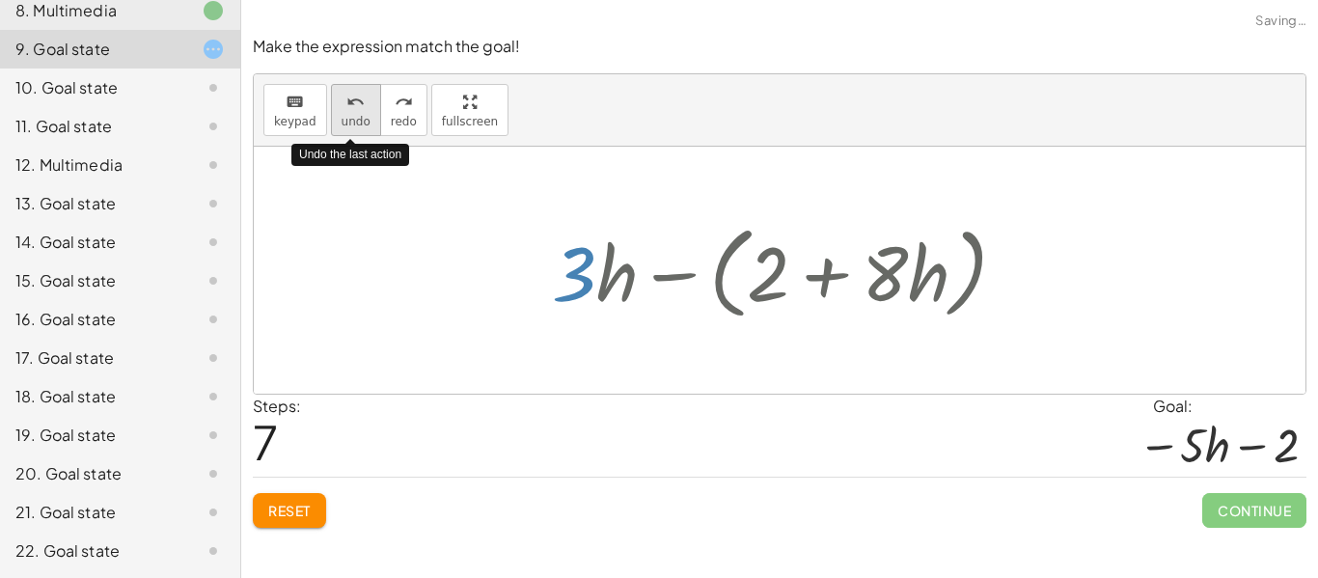
click at [341, 107] on div "undo" at bounding box center [355, 101] width 29 height 23
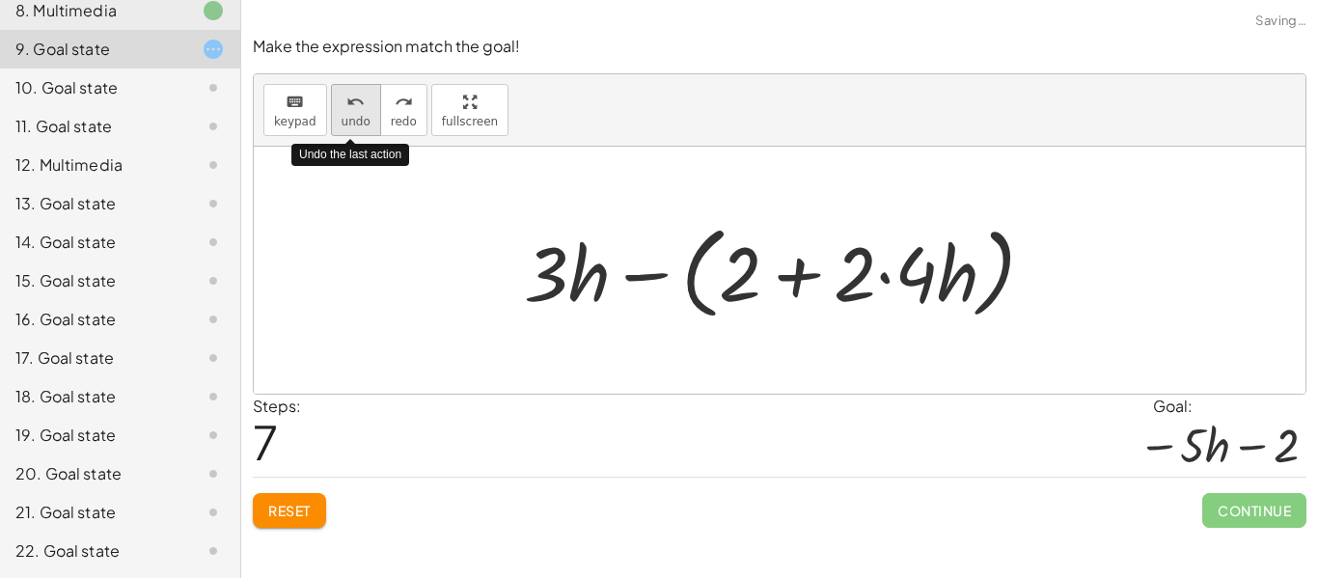
click at [341, 107] on div "undo" at bounding box center [355, 101] width 29 height 23
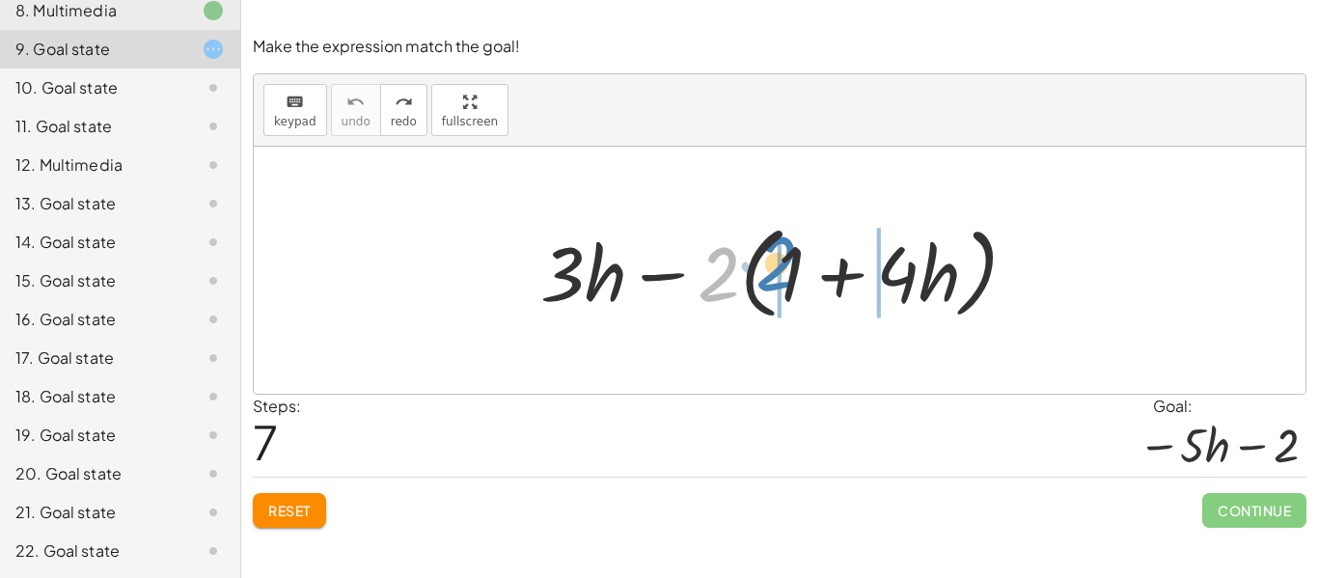
drag, startPoint x: 703, startPoint y: 289, endPoint x: 761, endPoint y: 279, distance: 58.8
click at [761, 279] on div at bounding box center [787, 270] width 512 height 111
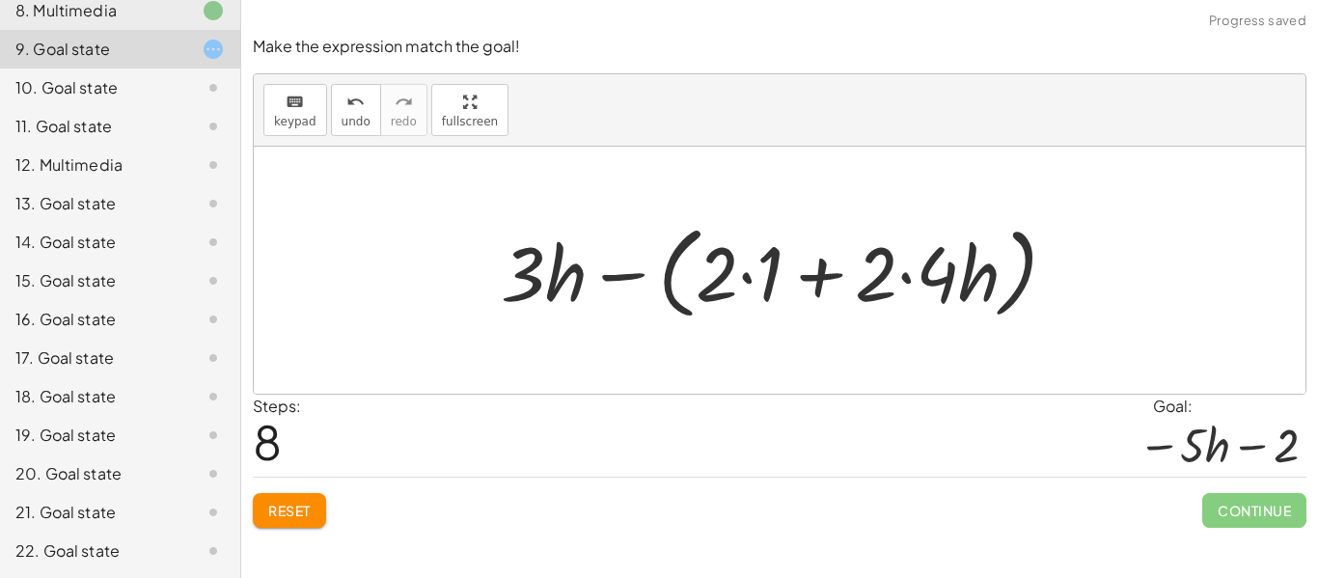
click at [918, 266] on div at bounding box center [786, 270] width 590 height 111
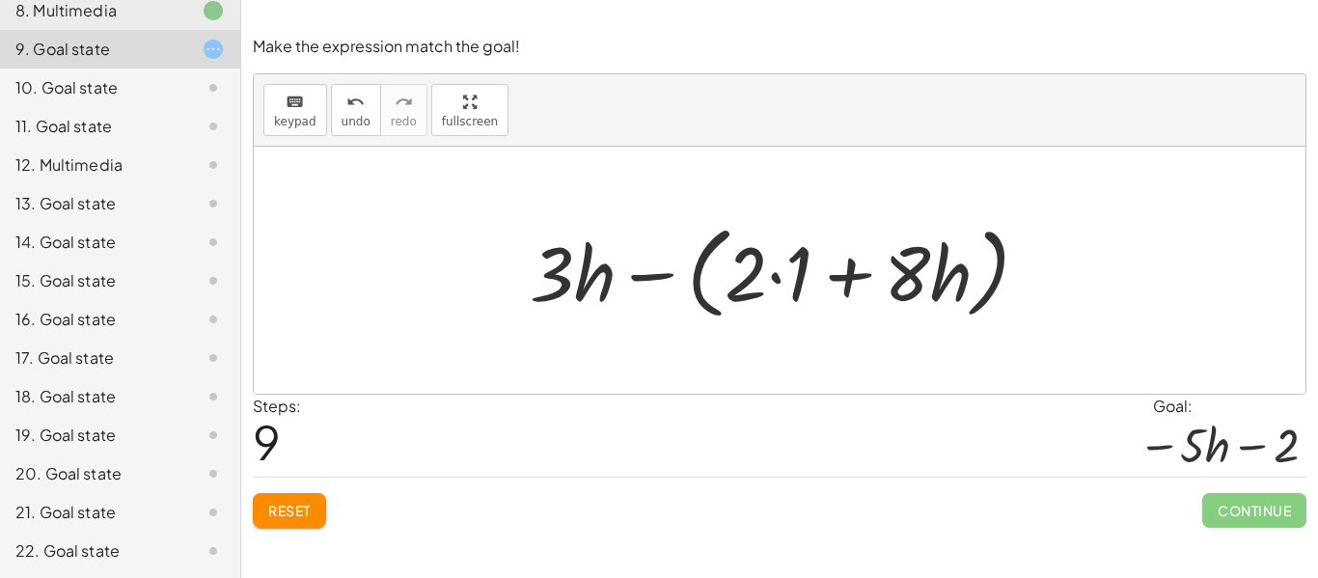
click at [773, 269] on div at bounding box center [787, 270] width 534 height 111
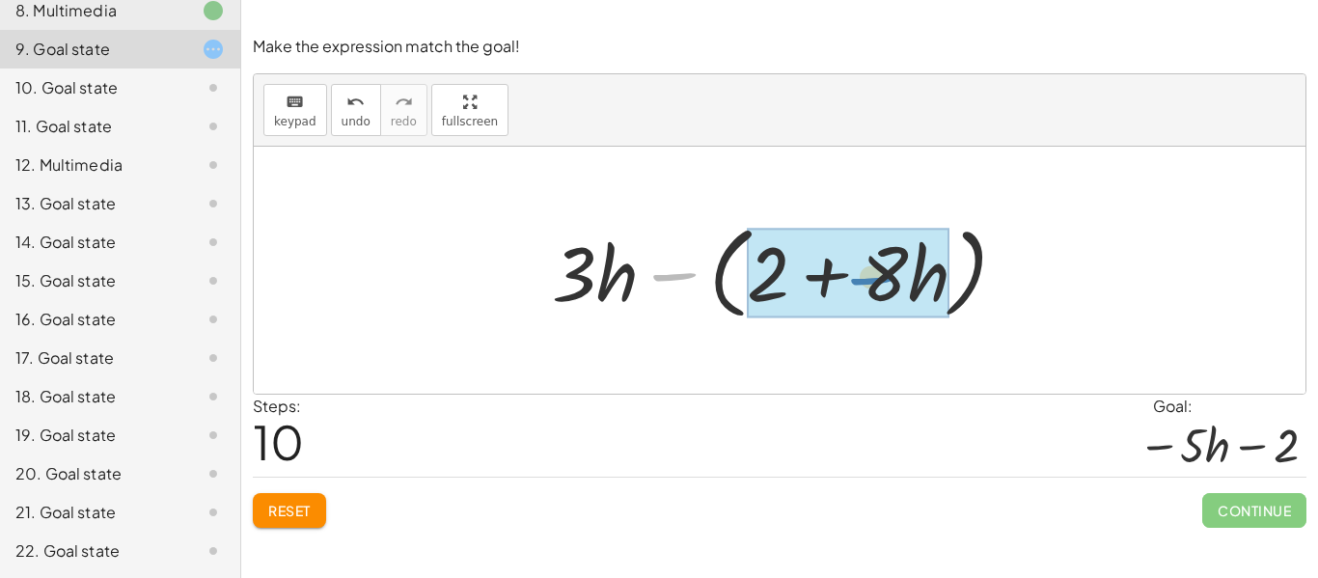
drag, startPoint x: 658, startPoint y: 275, endPoint x: 855, endPoint y: 277, distance: 196.8
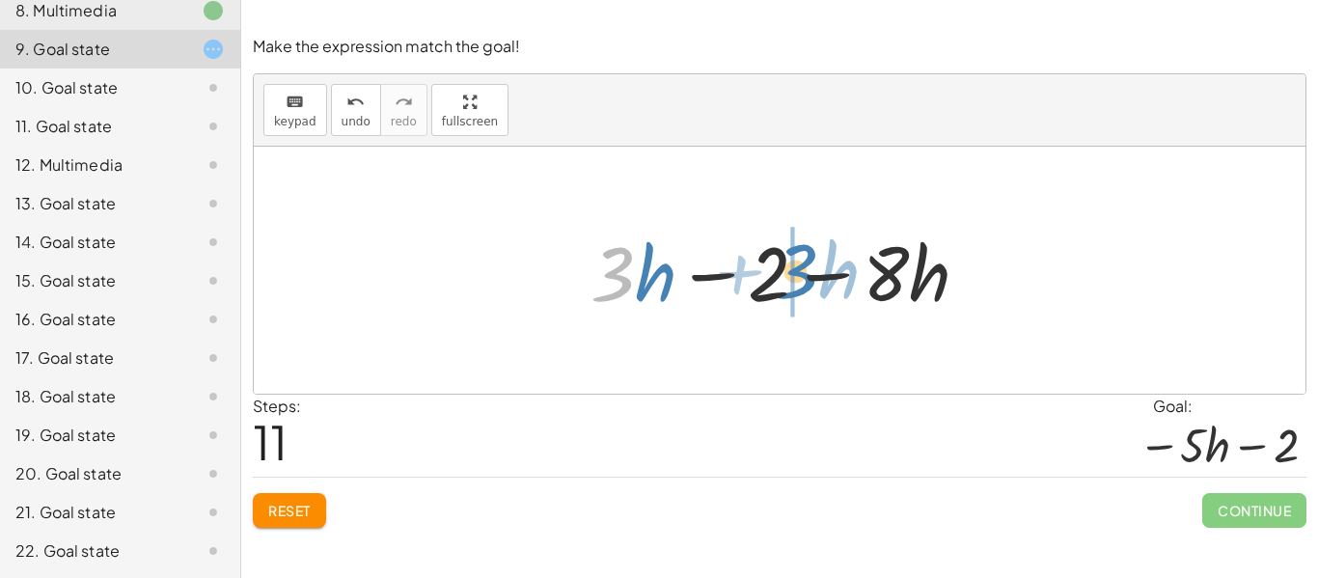
drag, startPoint x: 630, startPoint y: 272, endPoint x: 814, endPoint y: 269, distance: 184.3
click at [814, 269] on div at bounding box center [787, 270] width 413 height 99
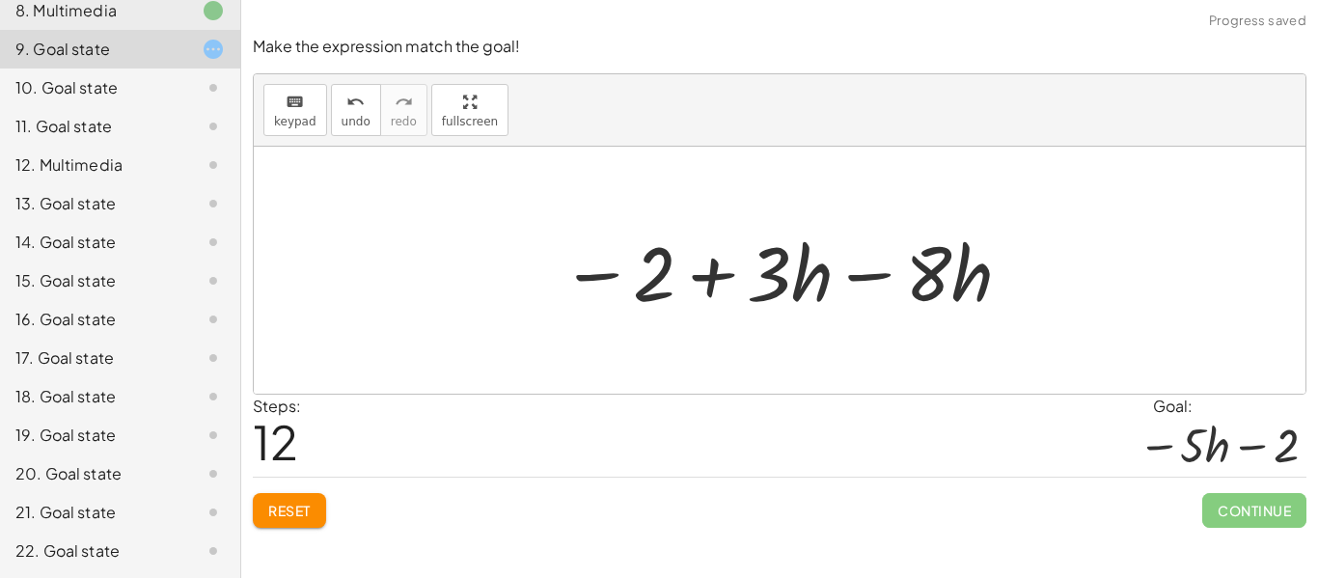
click at [827, 271] on div at bounding box center [787, 270] width 472 height 99
click at [846, 276] on div at bounding box center [787, 270] width 472 height 99
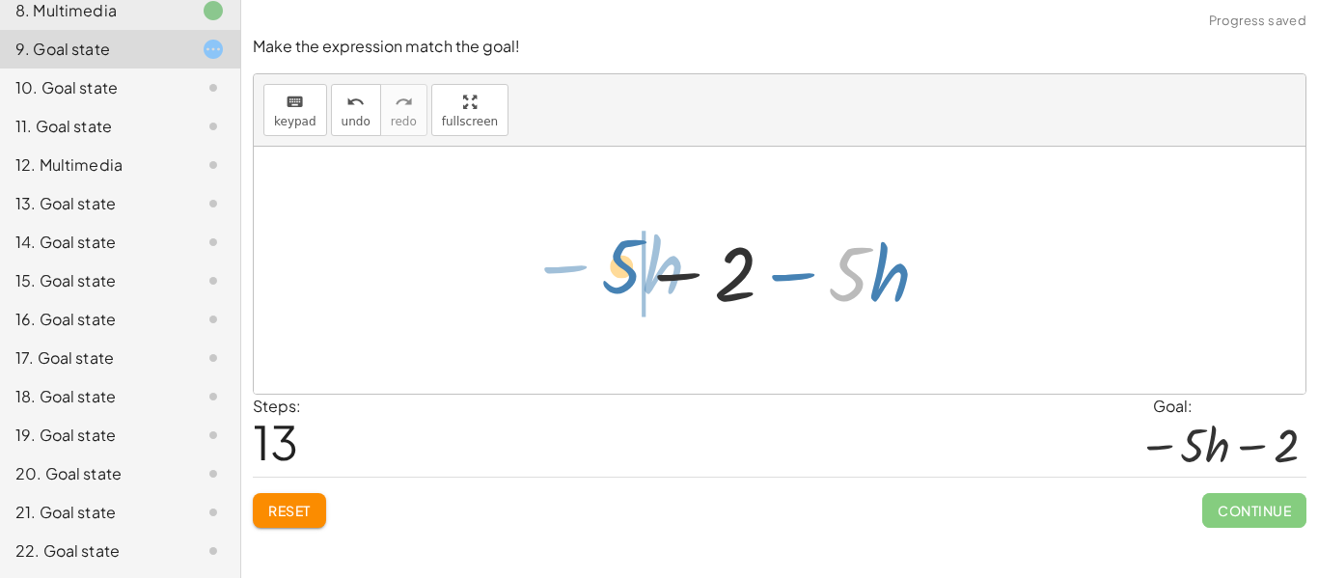
drag, startPoint x: 846, startPoint y: 276, endPoint x: 611, endPoint y: 268, distance: 235.5
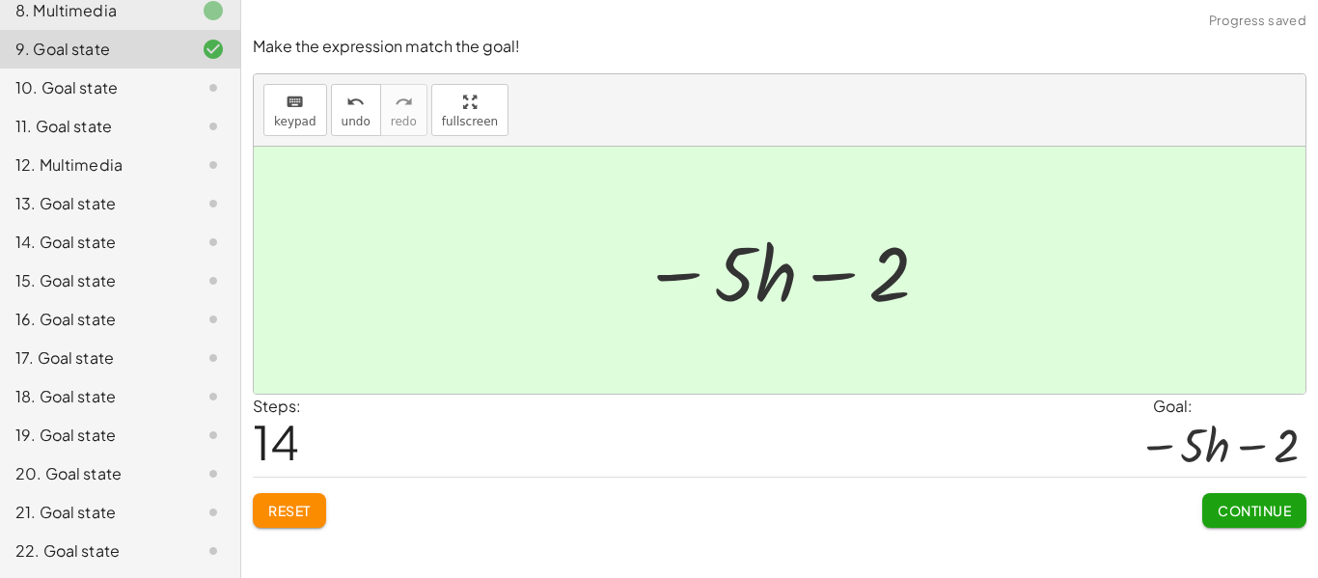
click at [1244, 521] on button "Continue" at bounding box center [1254, 510] width 104 height 35
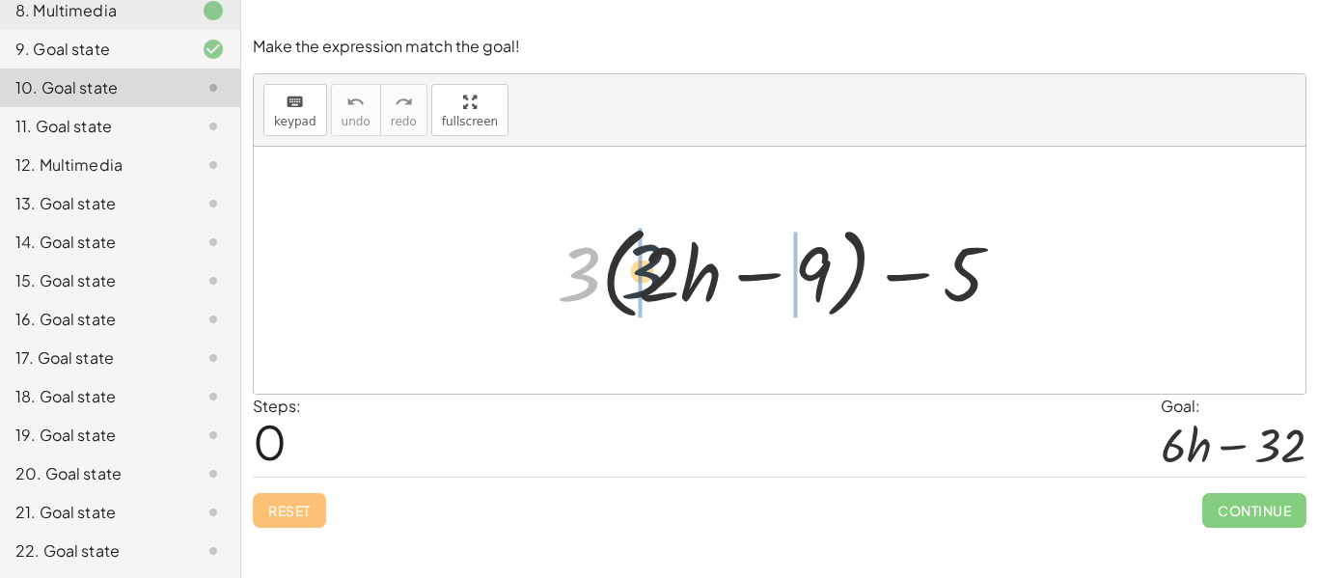
drag, startPoint x: 590, startPoint y: 274, endPoint x: 657, endPoint y: 270, distance: 66.7
click at [657, 270] on div at bounding box center [787, 270] width 480 height 111
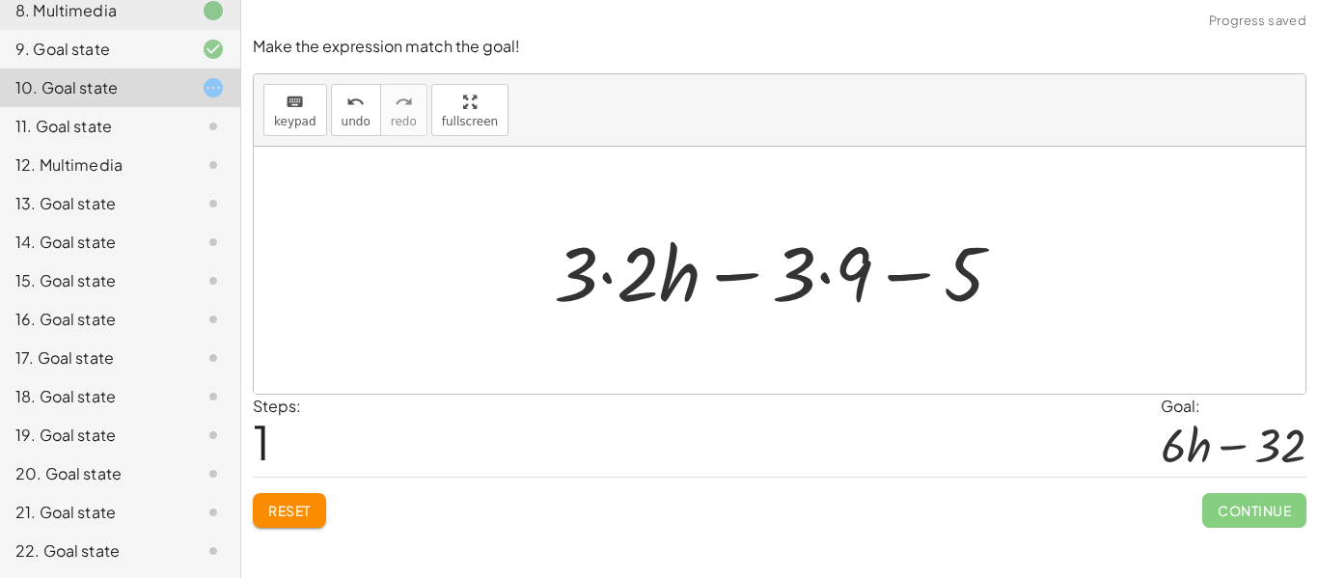
click at [650, 271] on div at bounding box center [786, 270] width 484 height 99
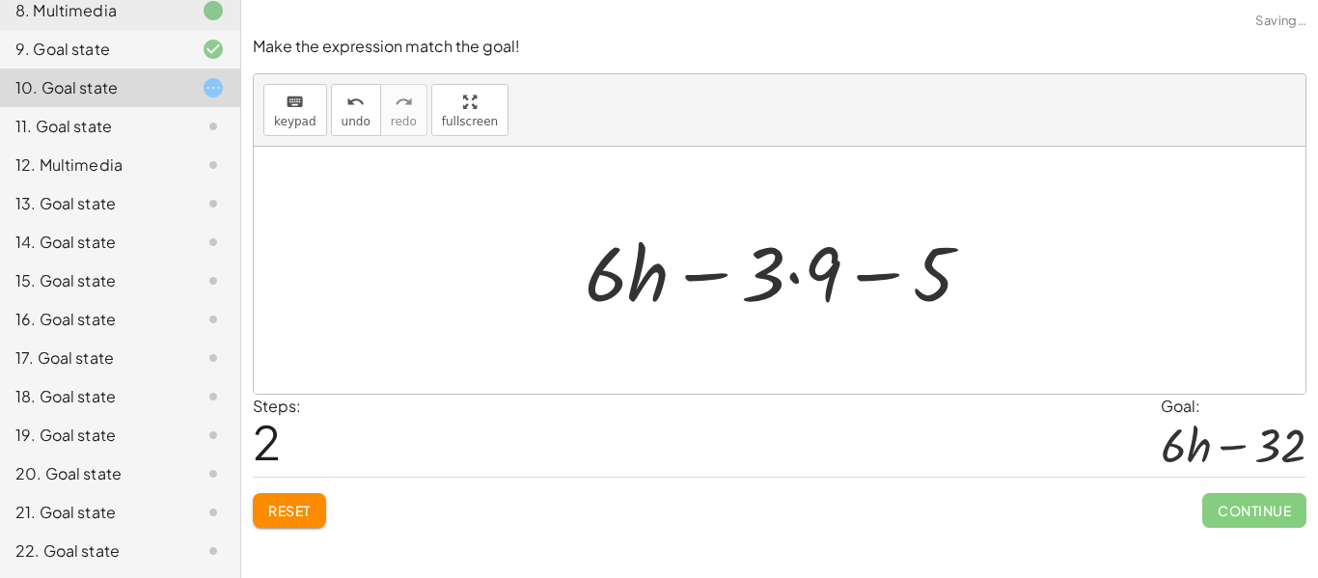
click at [786, 273] on div at bounding box center [786, 270] width 423 height 99
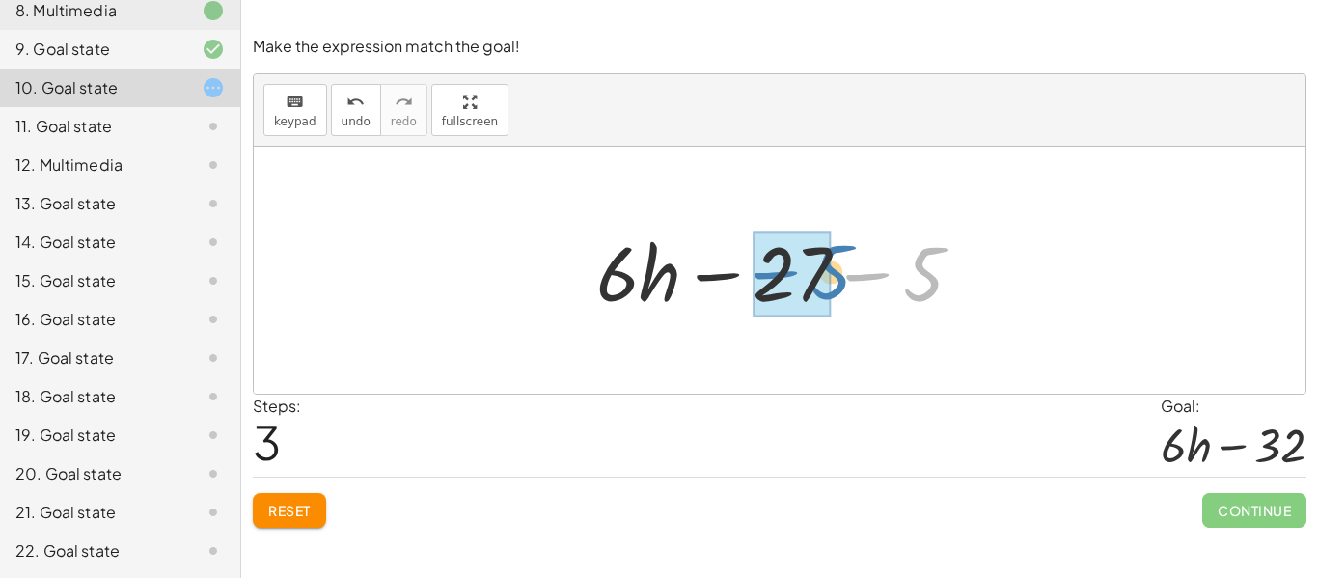
drag, startPoint x: 874, startPoint y: 273, endPoint x: 780, endPoint y: 271, distance: 93.6
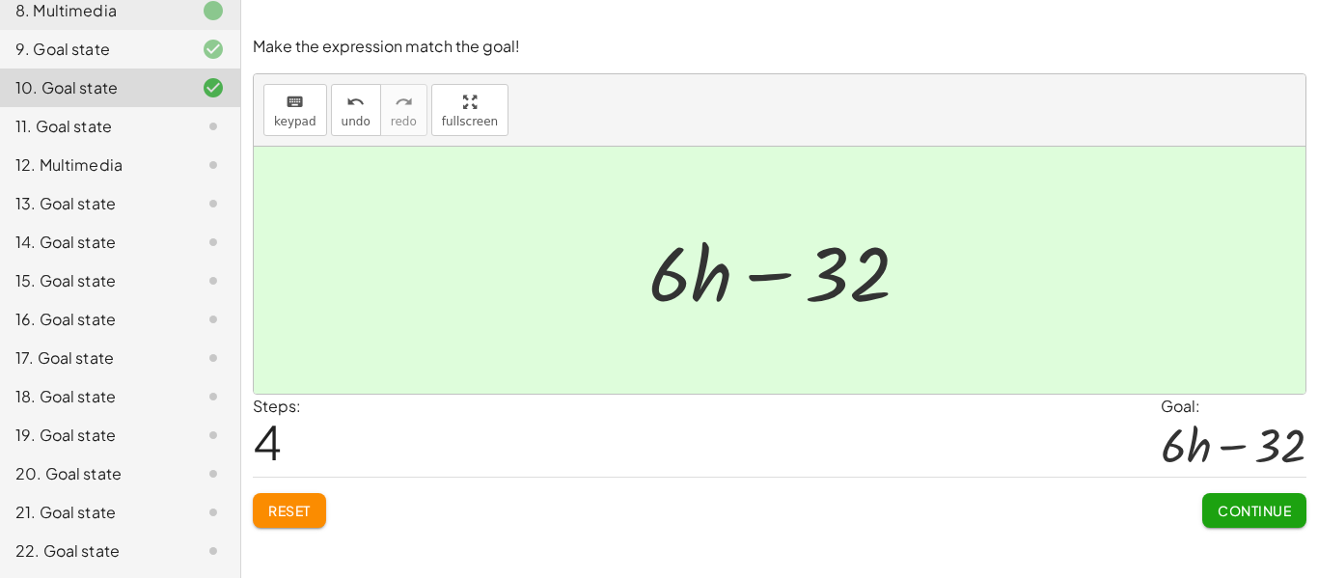
click at [1237, 515] on span "Continue" at bounding box center [1253, 510] width 73 height 17
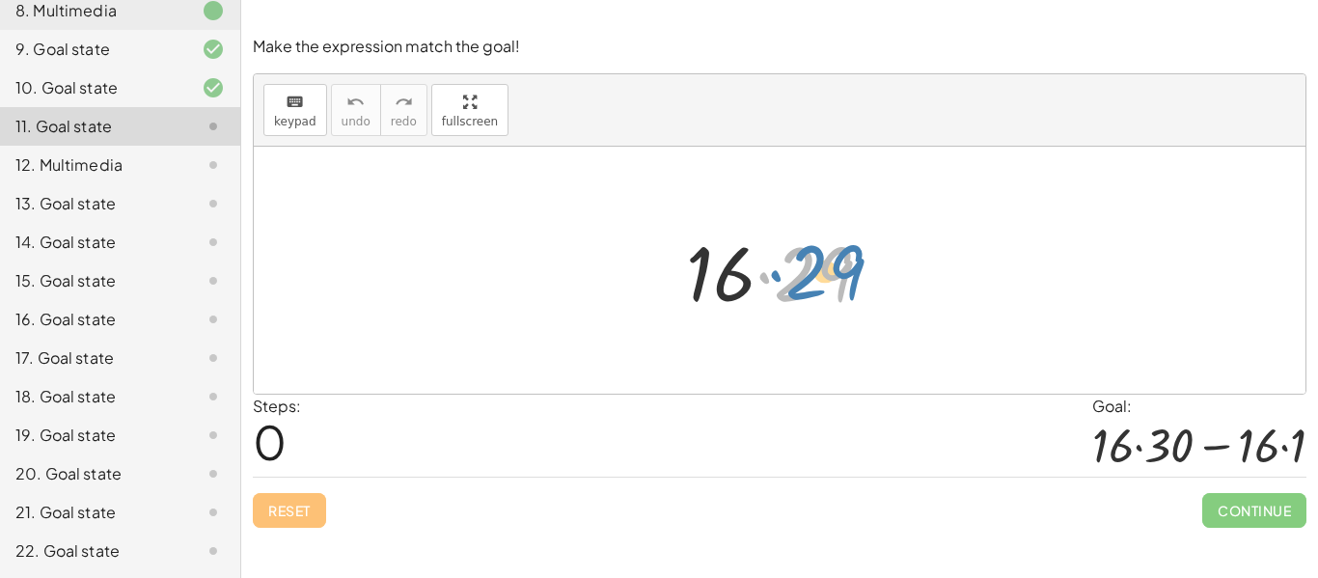
click at [844, 259] on div at bounding box center [786, 270] width 221 height 99
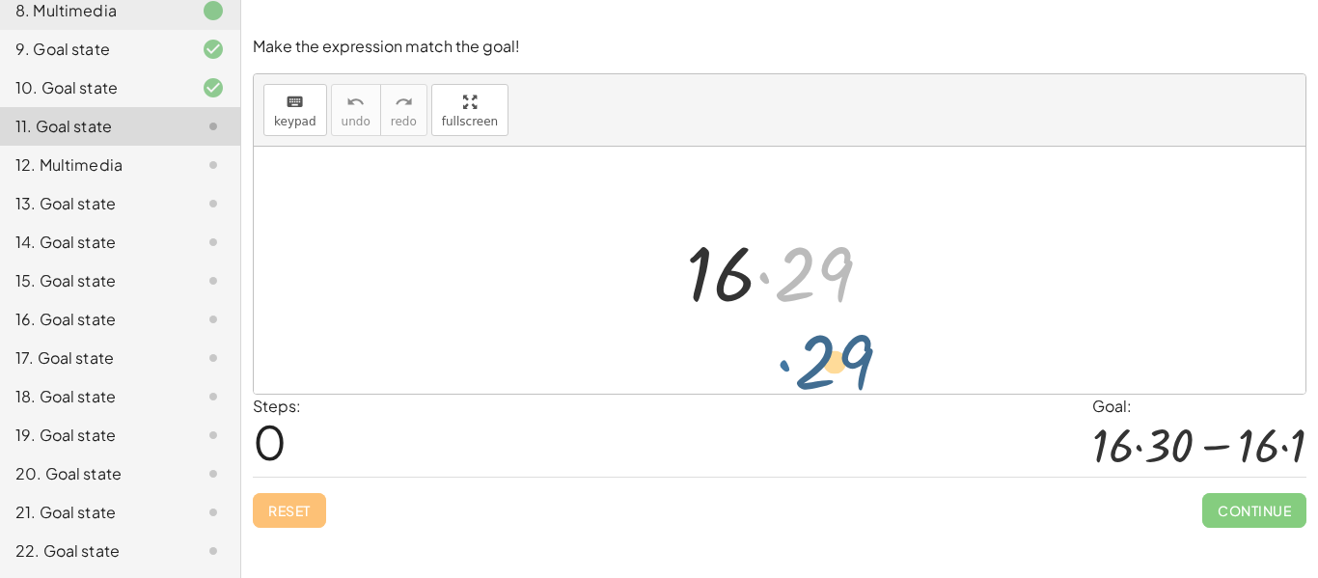
drag, startPoint x: 757, startPoint y: 276, endPoint x: 778, endPoint y: 363, distance: 89.2
click at [778, 363] on div "· 29 · 16 · 29" at bounding box center [779, 270] width 1051 height 247
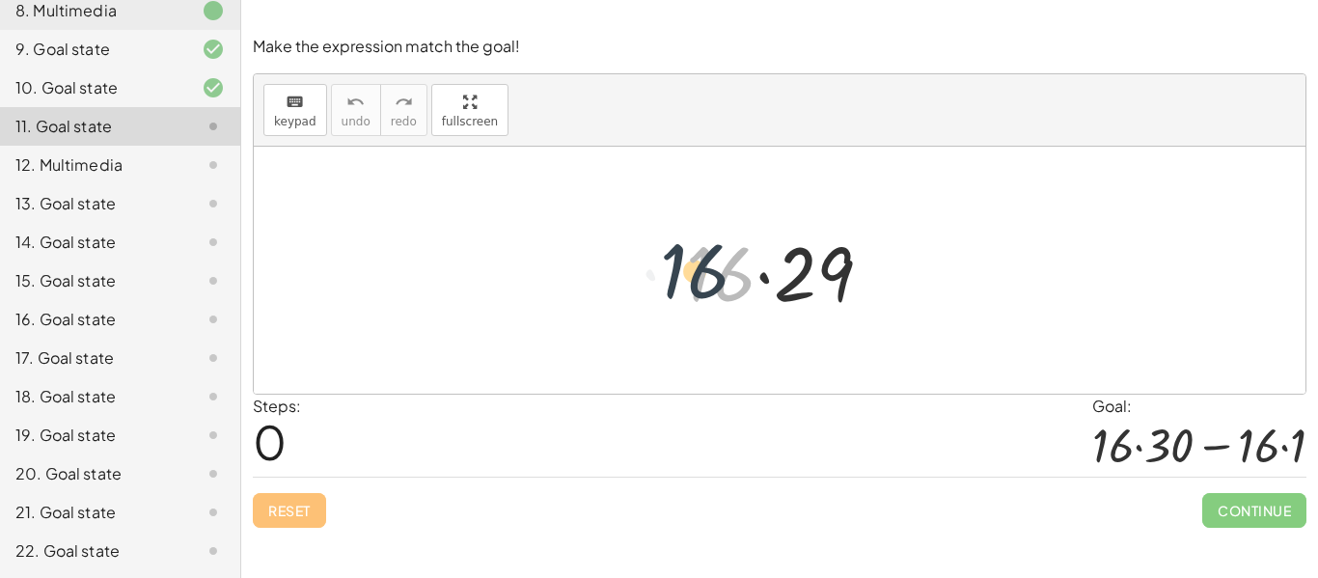
drag, startPoint x: 735, startPoint y: 280, endPoint x: 709, endPoint y: 276, distance: 26.3
click at [709, 276] on div at bounding box center [786, 270] width 221 height 99
drag, startPoint x: 687, startPoint y: 278, endPoint x: 842, endPoint y: 260, distance: 156.3
click at [842, 260] on div at bounding box center [786, 270] width 221 height 99
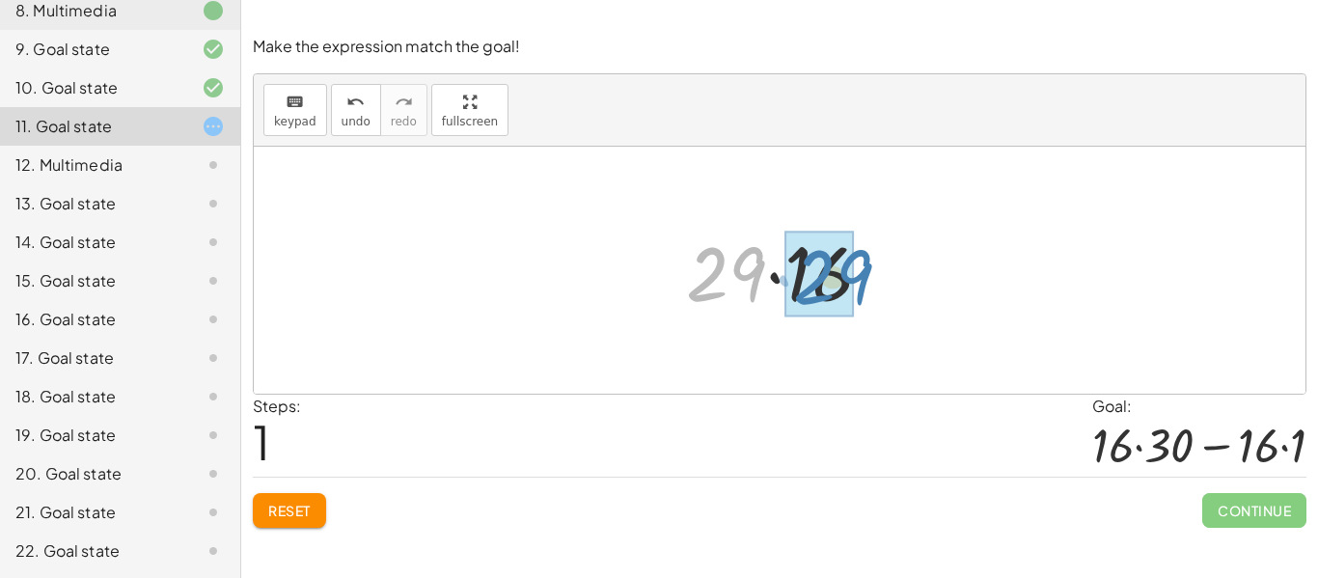
drag, startPoint x: 754, startPoint y: 271, endPoint x: 859, endPoint y: 274, distance: 104.2
click at [859, 274] on div at bounding box center [786, 270] width 221 height 99
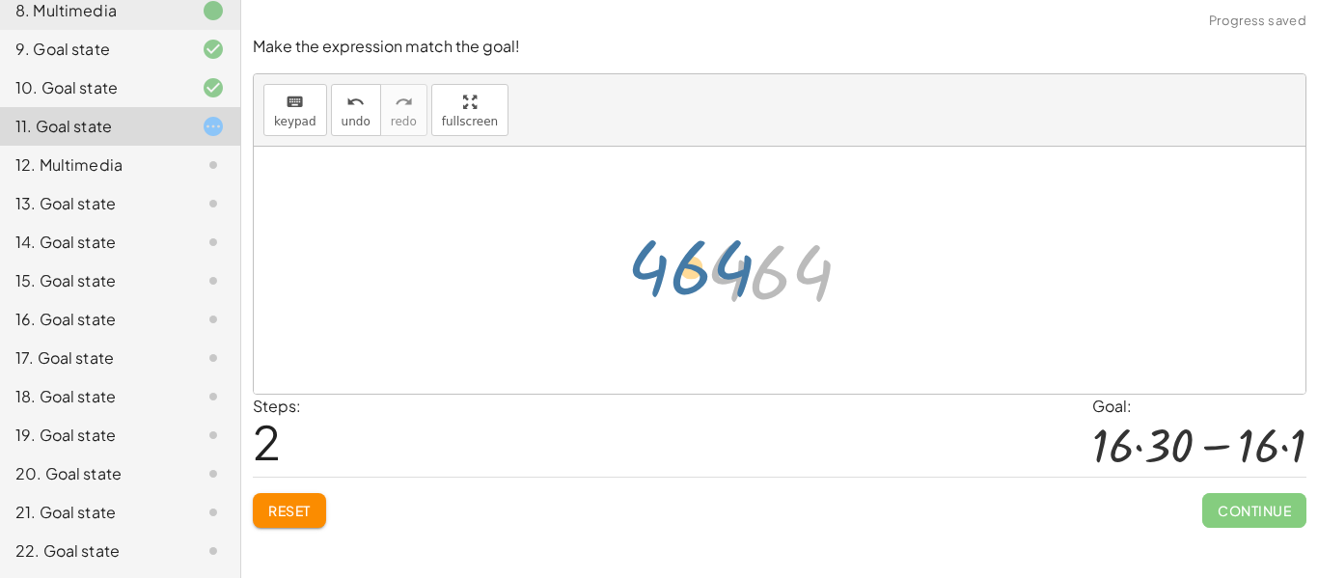
drag, startPoint x: 819, startPoint y: 271, endPoint x: 740, endPoint y: 265, distance: 79.3
click at [740, 265] on div at bounding box center [786, 271] width 181 height 96
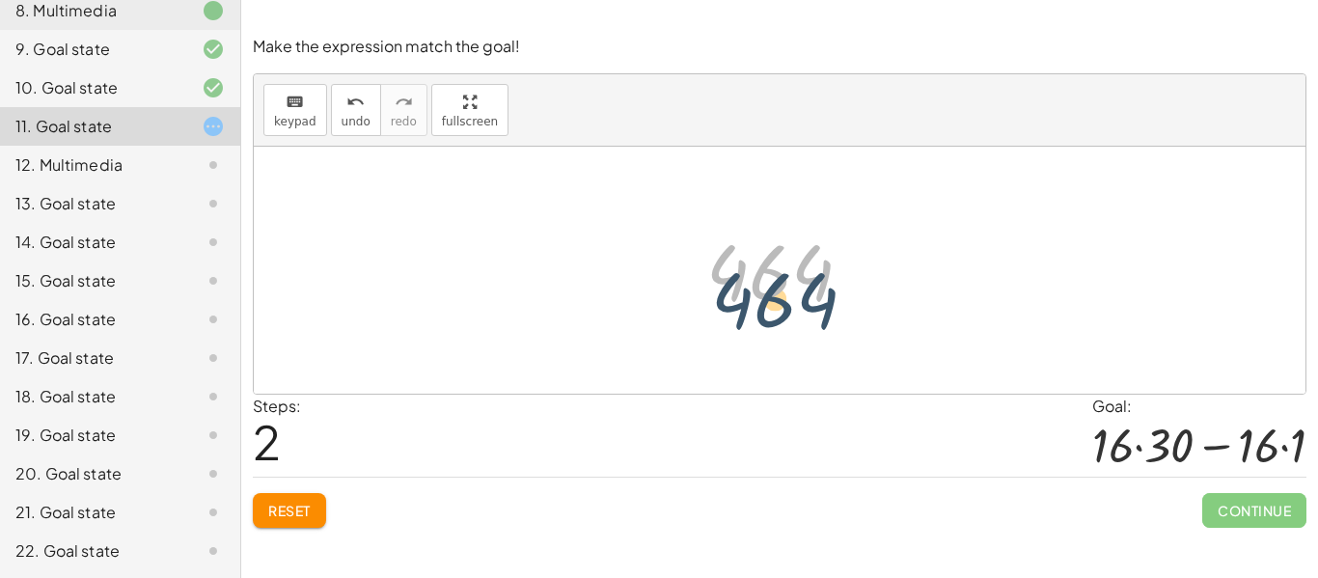
drag, startPoint x: 767, startPoint y: 270, endPoint x: 772, endPoint y: 299, distance: 29.3
click at [772, 299] on div at bounding box center [786, 271] width 181 height 96
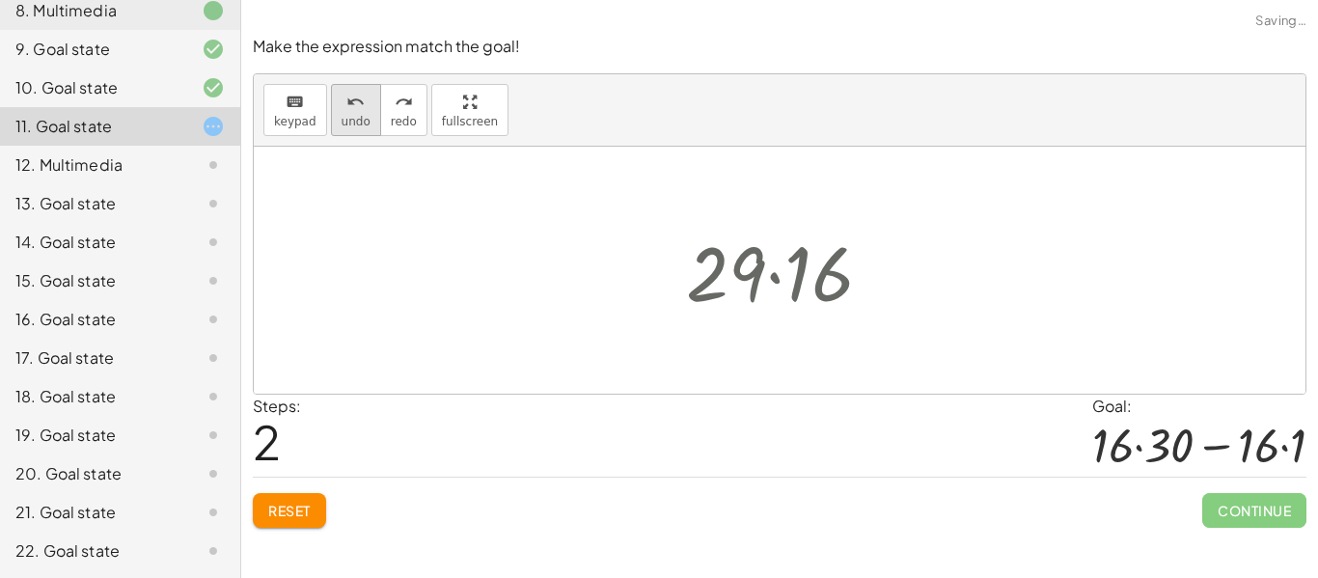
click at [355, 122] on span "undo" at bounding box center [355, 122] width 29 height 14
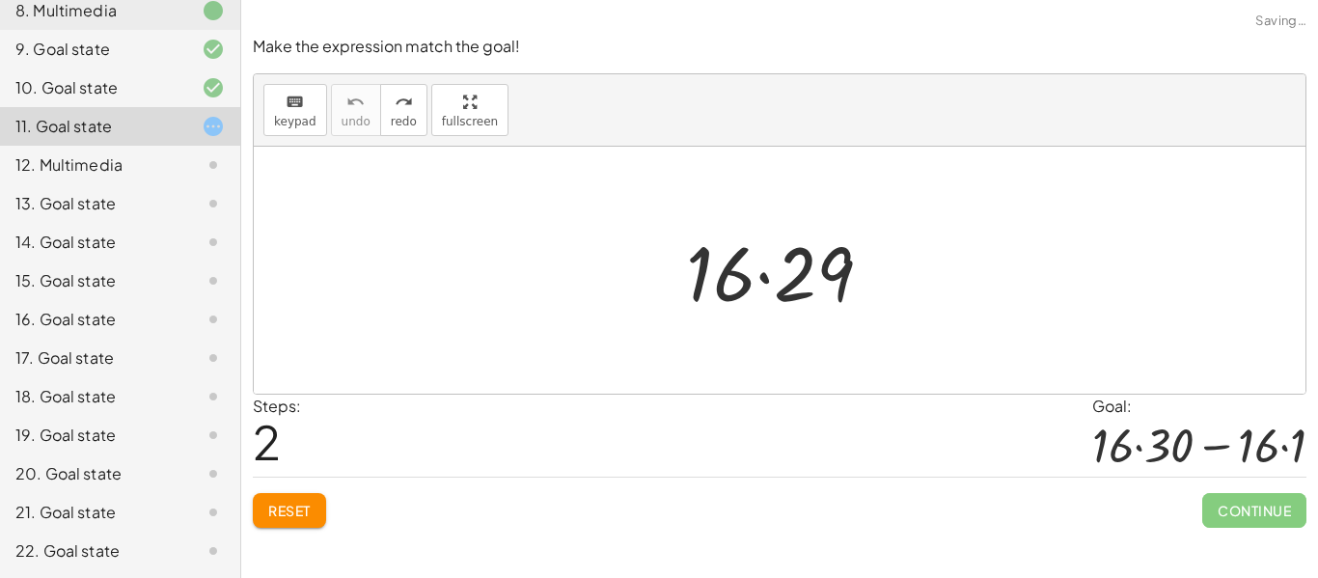
click at [217, 133] on icon at bounding box center [213, 126] width 23 height 23
click at [533, 265] on div at bounding box center [779, 270] width 1051 height 247
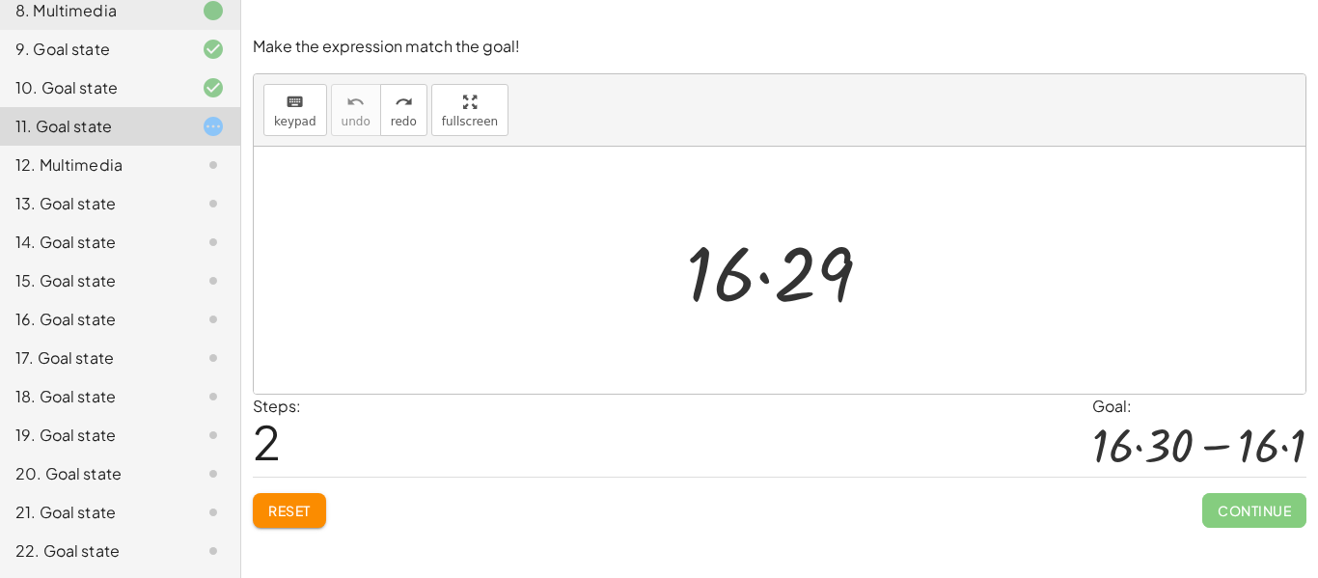
click at [533, 265] on div at bounding box center [779, 270] width 1051 height 247
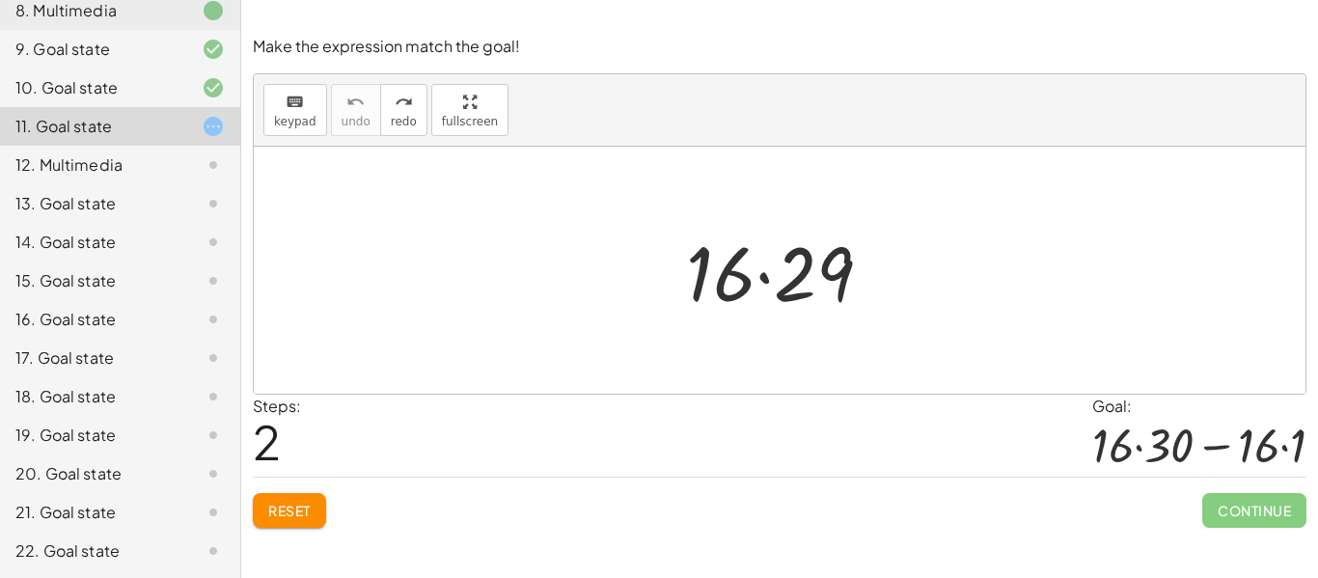
click at [293, 519] on button "Reset" at bounding box center [289, 510] width 73 height 35
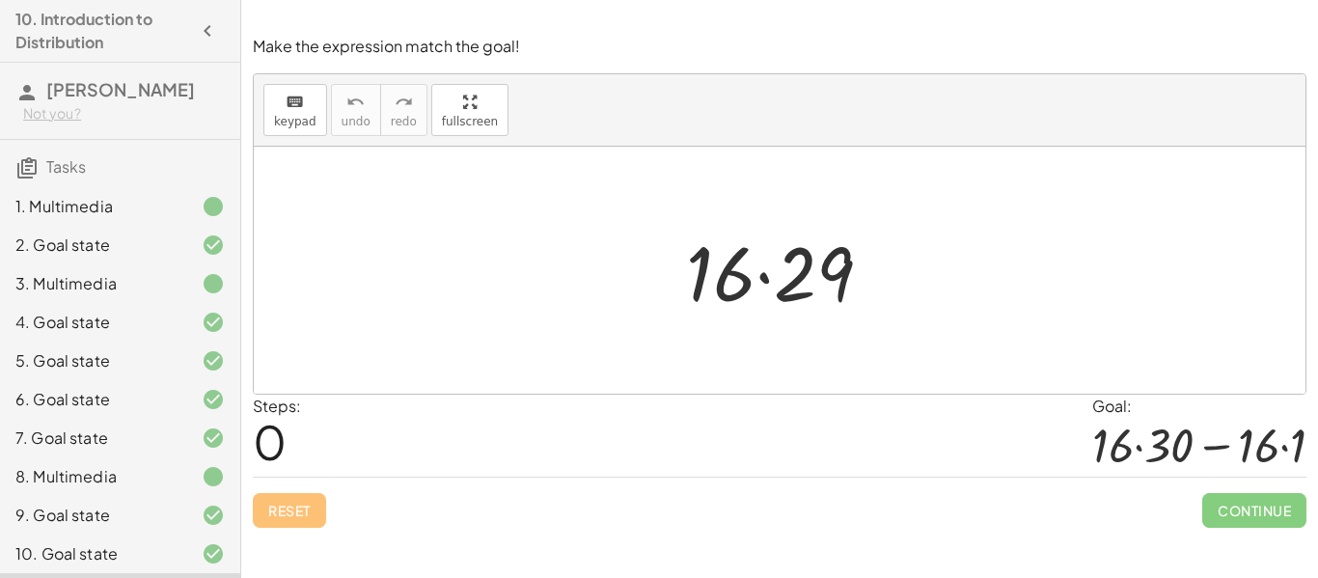
drag, startPoint x: 1142, startPoint y: 450, endPoint x: 1014, endPoint y: 422, distance: 131.5
click at [1014, 422] on div "Steps: 0 Goal: + · 16 · 30 − · 16 · 1" at bounding box center [779, 436] width 1053 height 83
